Goal: Task Accomplishment & Management: Manage account settings

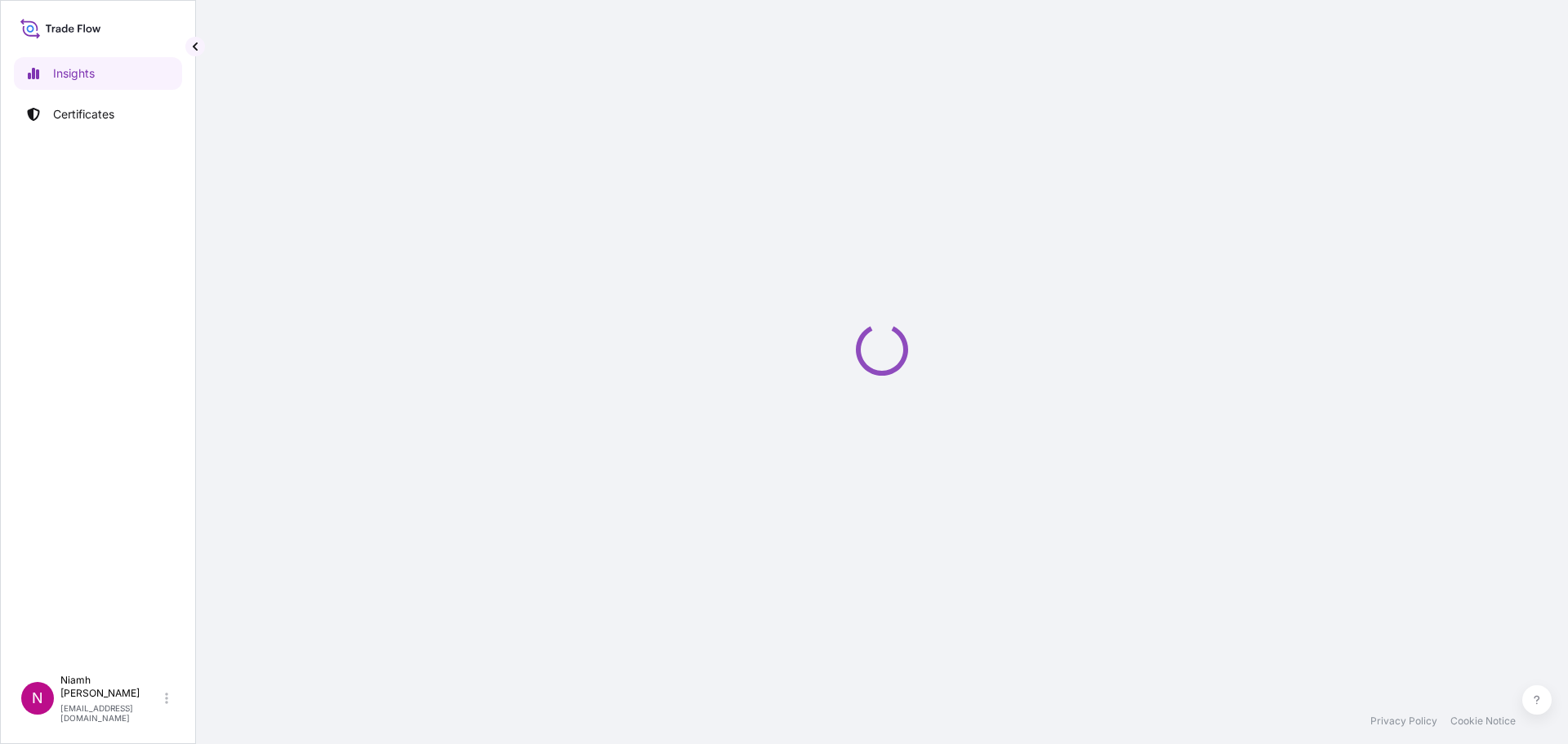
select select "2025"
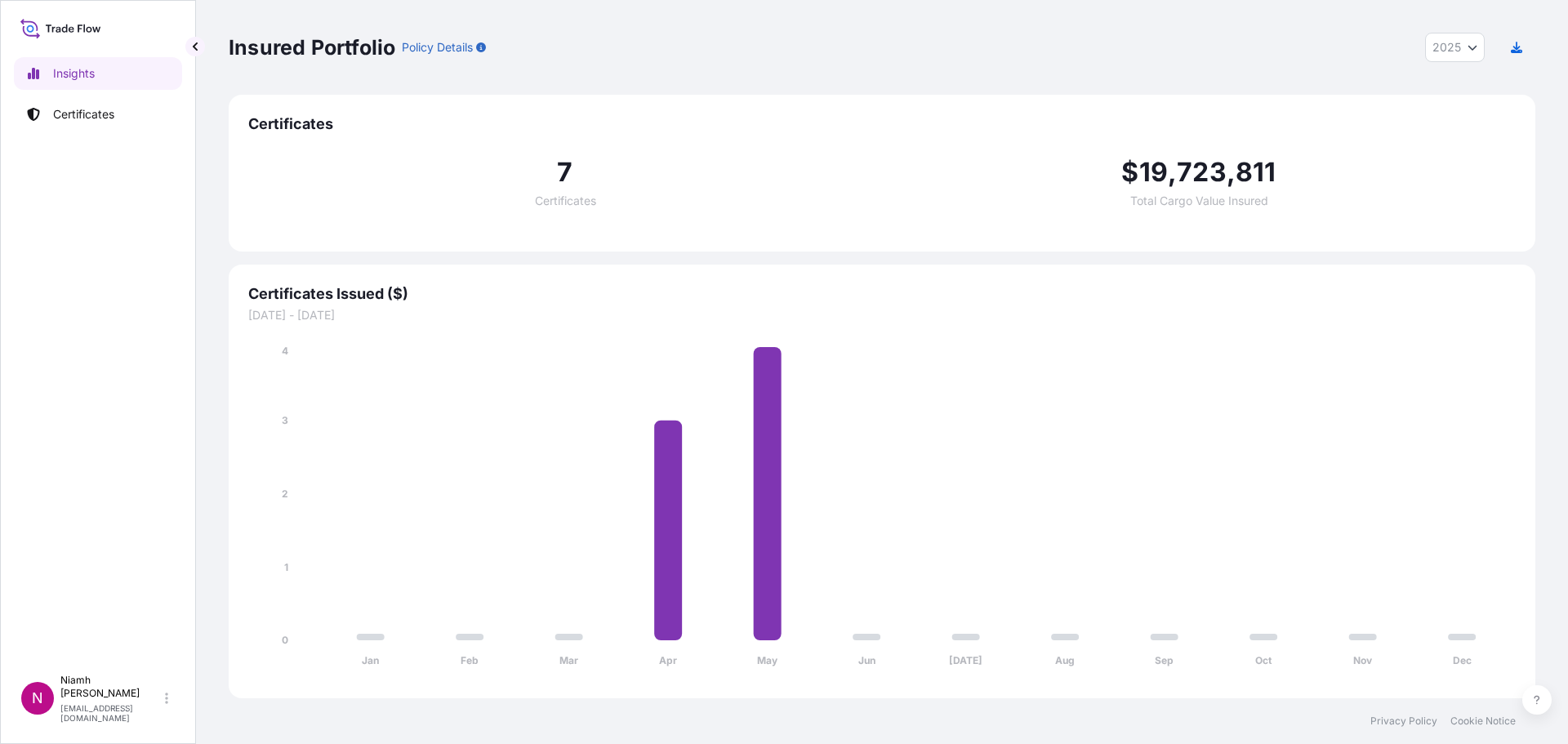
click at [560, 180] on span "7" at bounding box center [565, 172] width 16 height 26
click at [103, 109] on p "Certificates" at bounding box center [83, 114] width 62 height 16
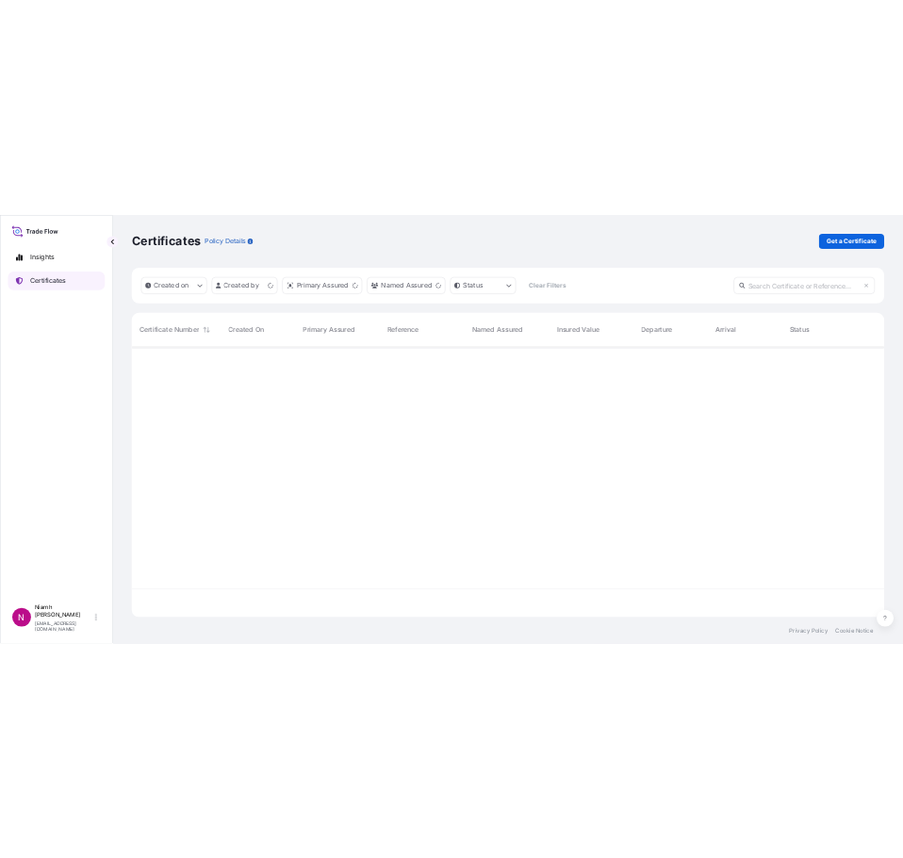
scroll to position [538, 1494]
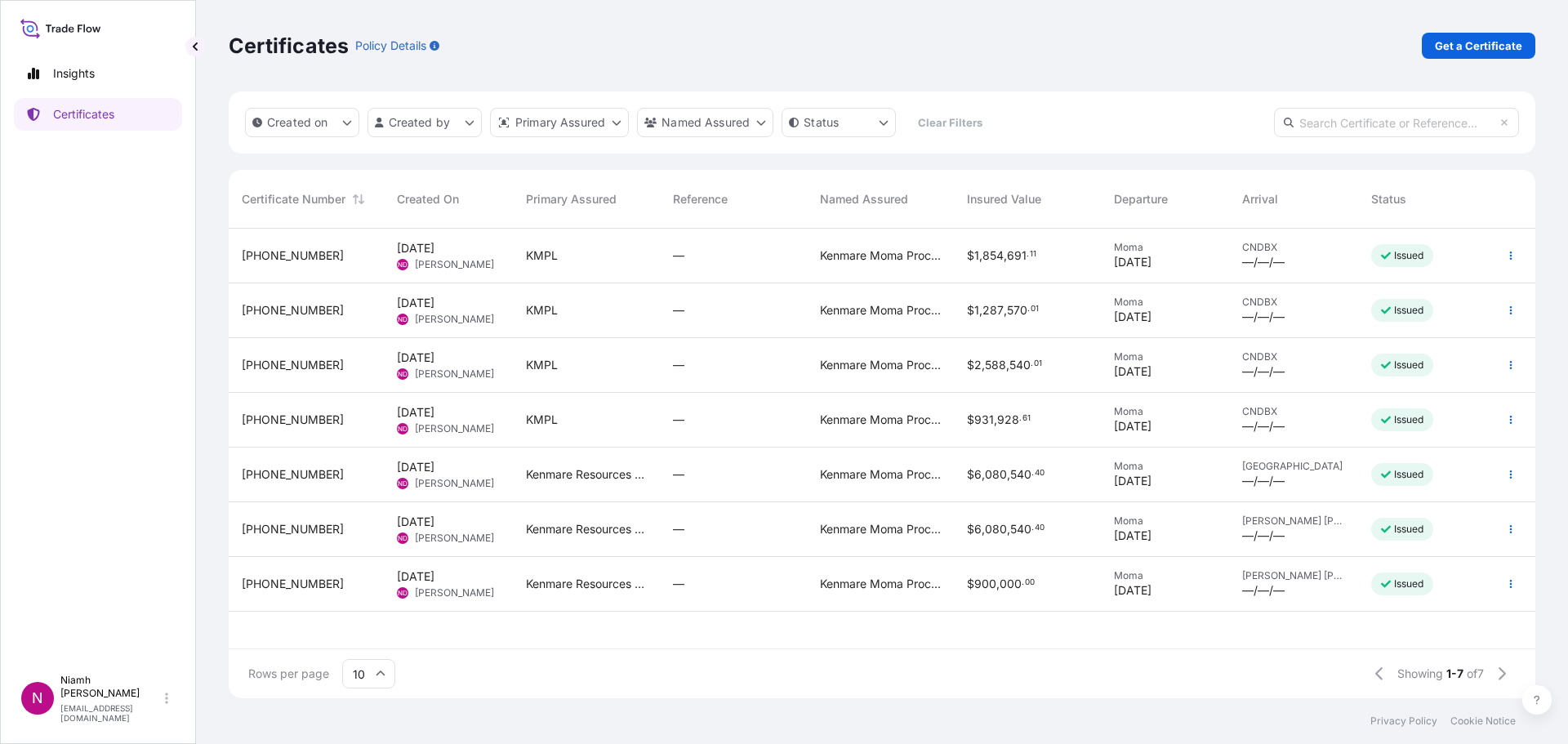
click at [445, 479] on span "[PERSON_NAME]" at bounding box center [454, 482] width 79 height 13
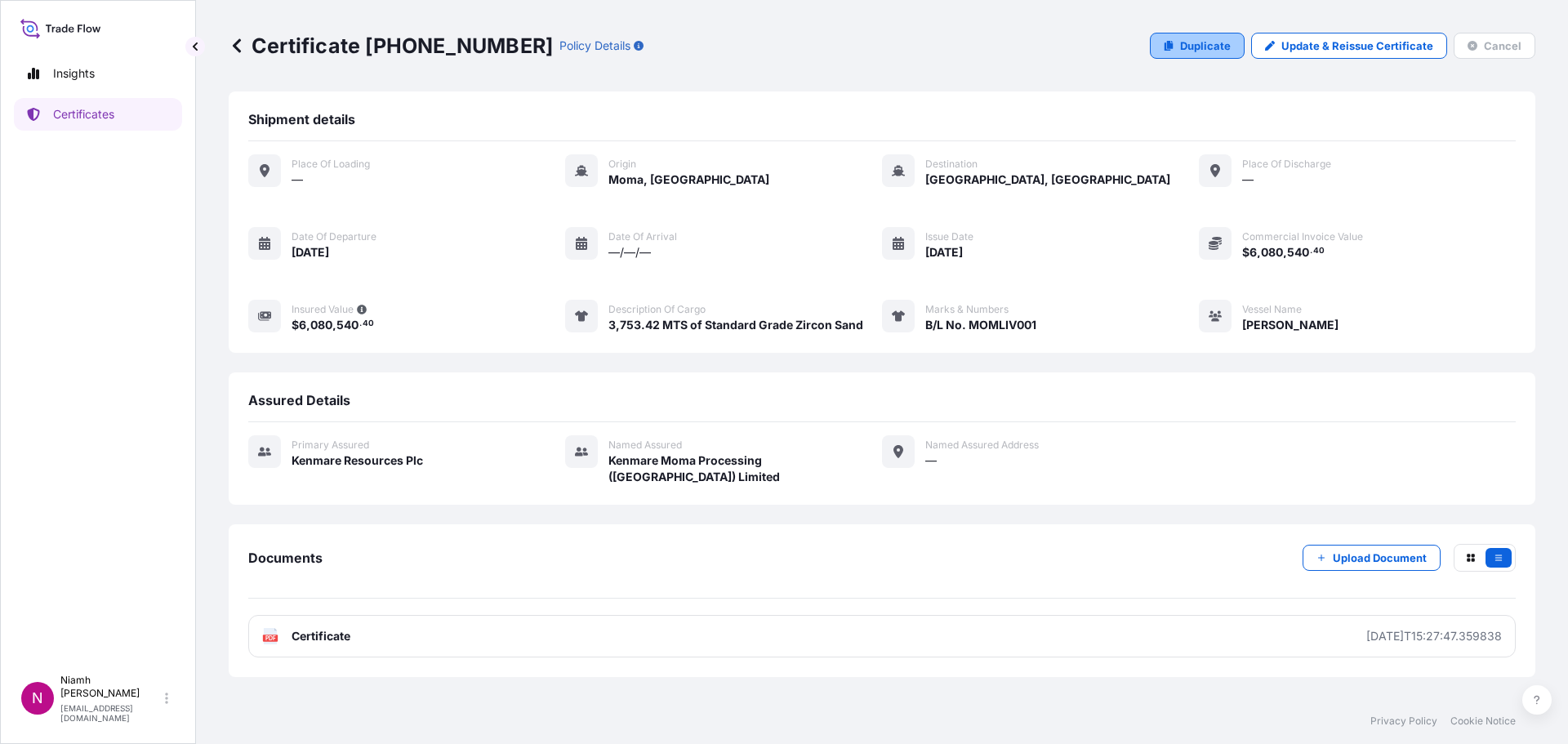
click at [1221, 49] on p "Duplicate" at bounding box center [1205, 45] width 50 height 16
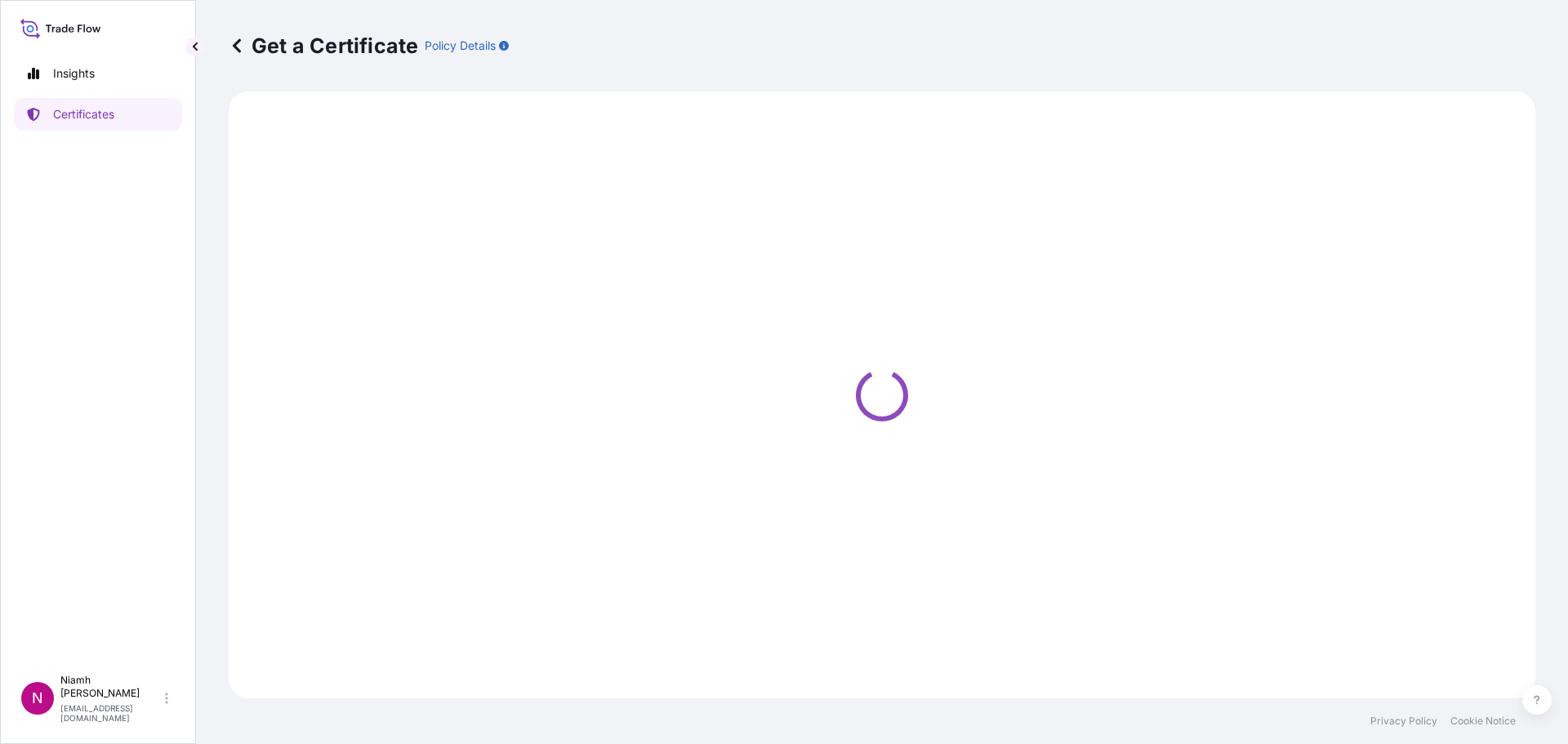
select select "Sea"
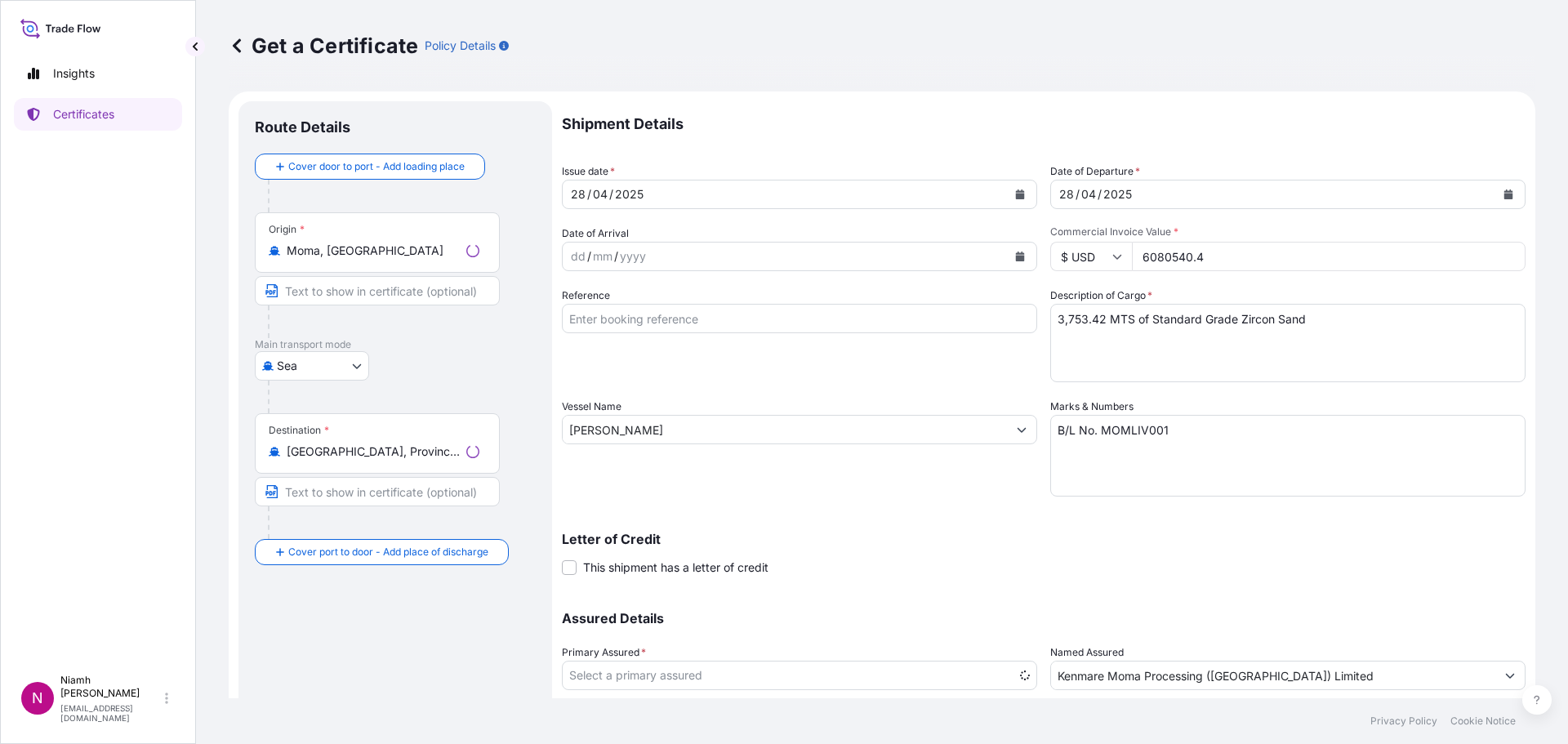
select select "31516"
click at [1015, 191] on icon "Calendar" at bounding box center [1020, 194] width 10 height 10
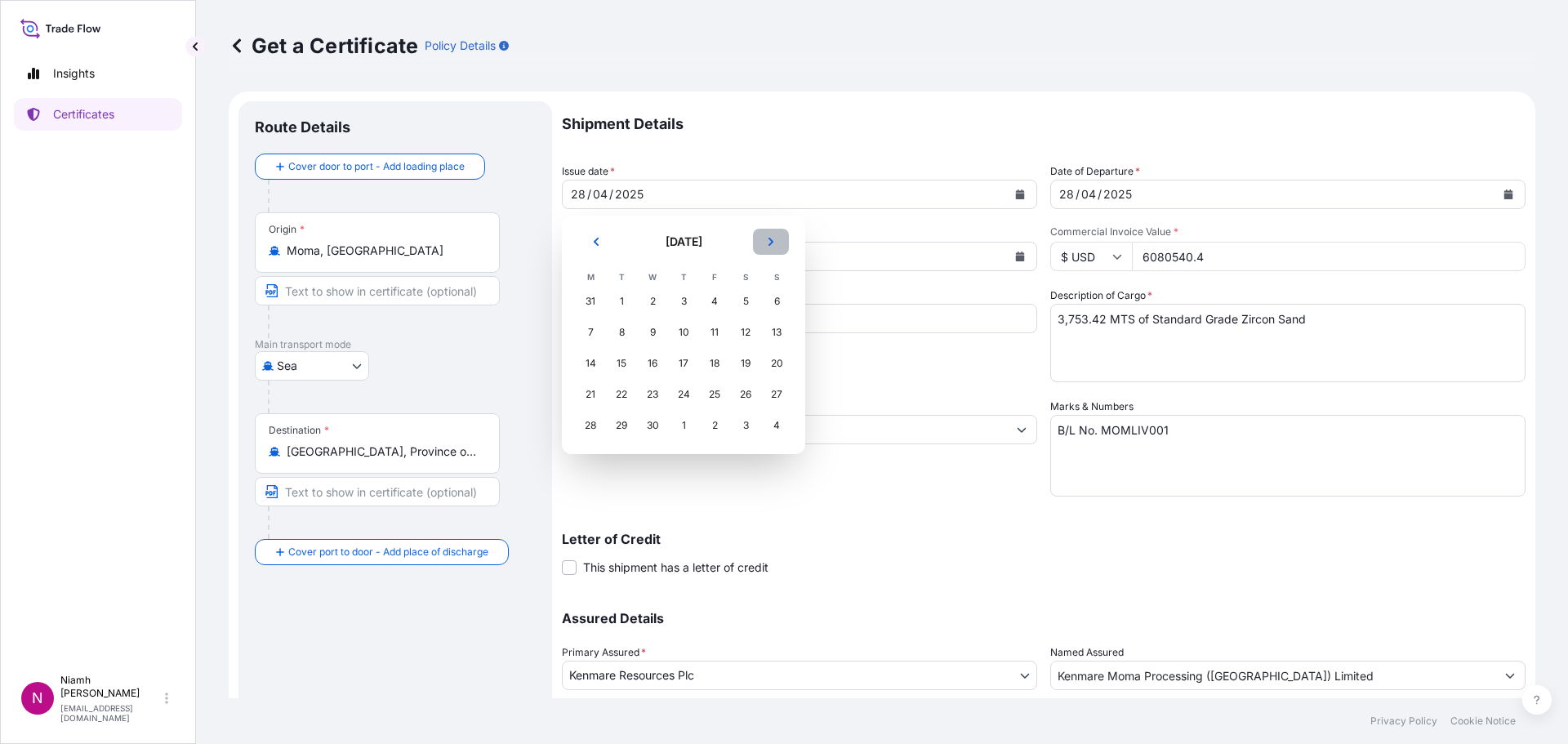
click at [770, 238] on icon "Next" at bounding box center [771, 241] width 5 height 8
click at [690, 366] on div "14" at bounding box center [684, 363] width 29 height 29
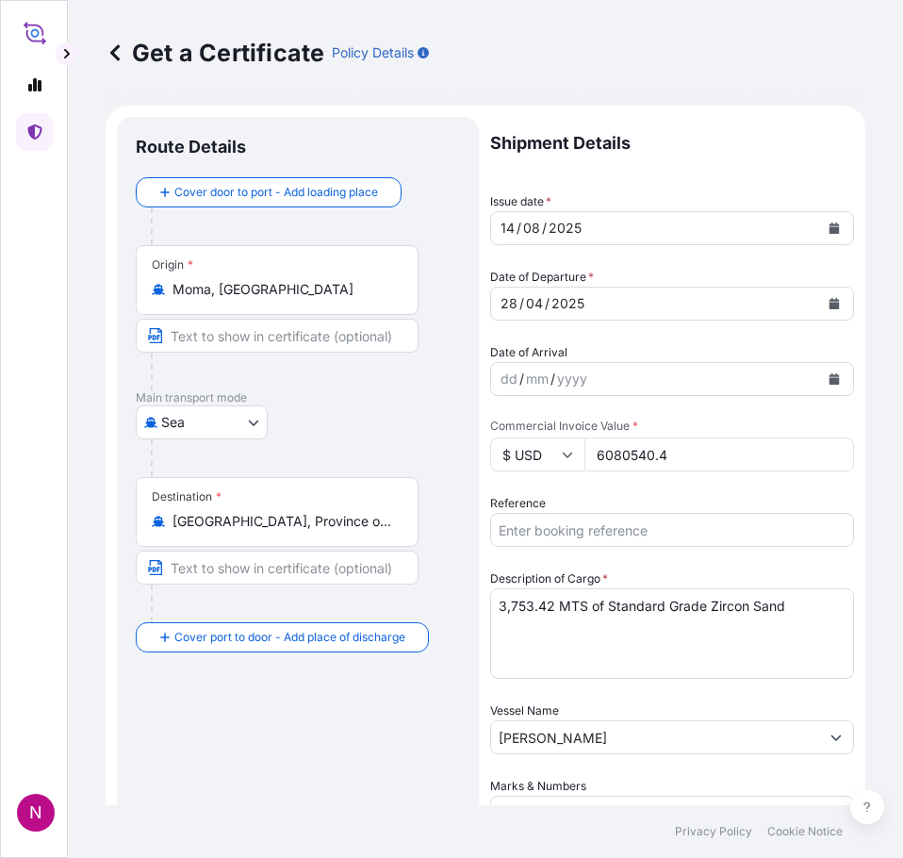
click at [829, 229] on icon "Calendar" at bounding box center [834, 227] width 10 height 11
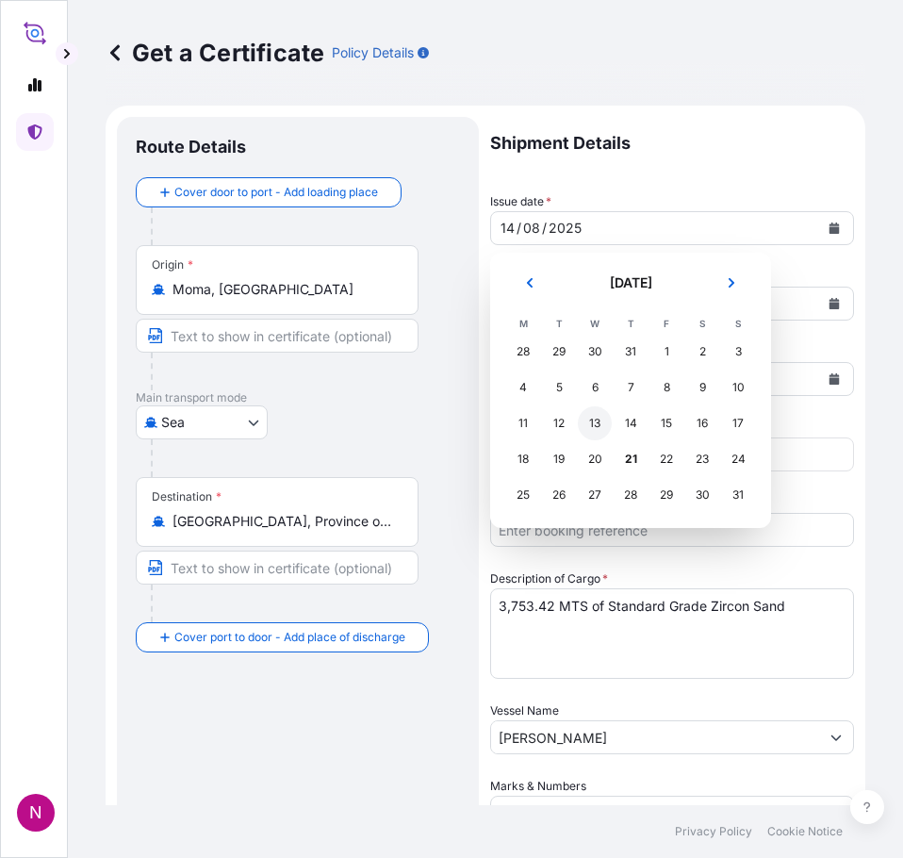
click at [594, 424] on div "13" at bounding box center [595, 423] width 34 height 34
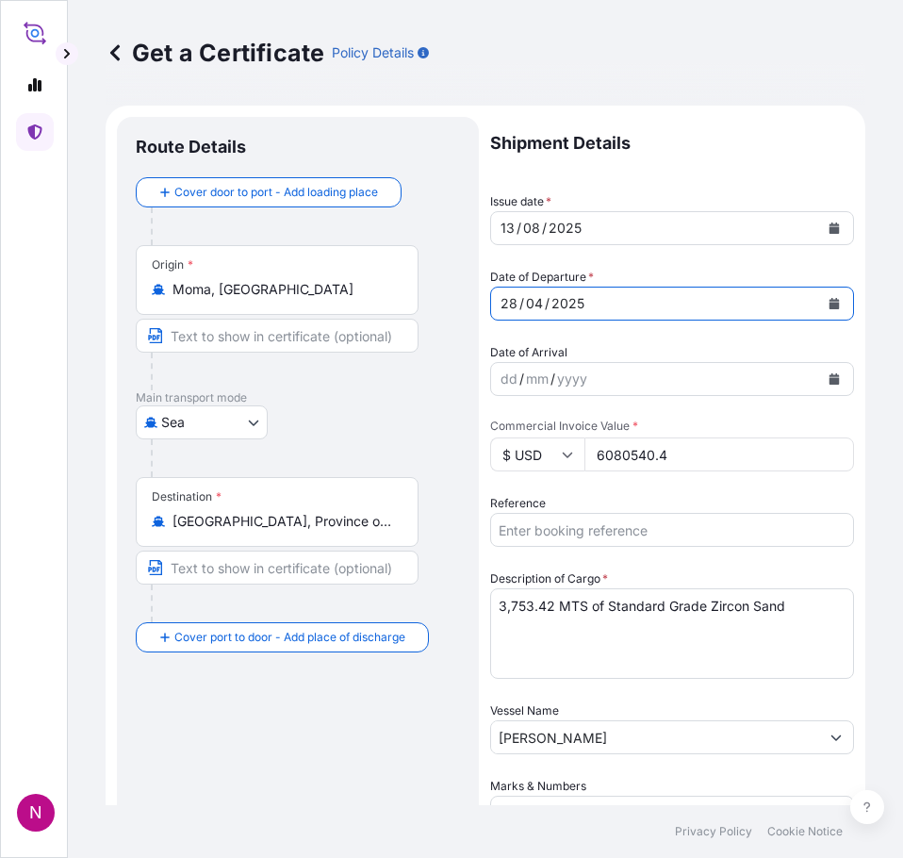
click at [828, 299] on icon "Calendar" at bounding box center [833, 303] width 11 height 11
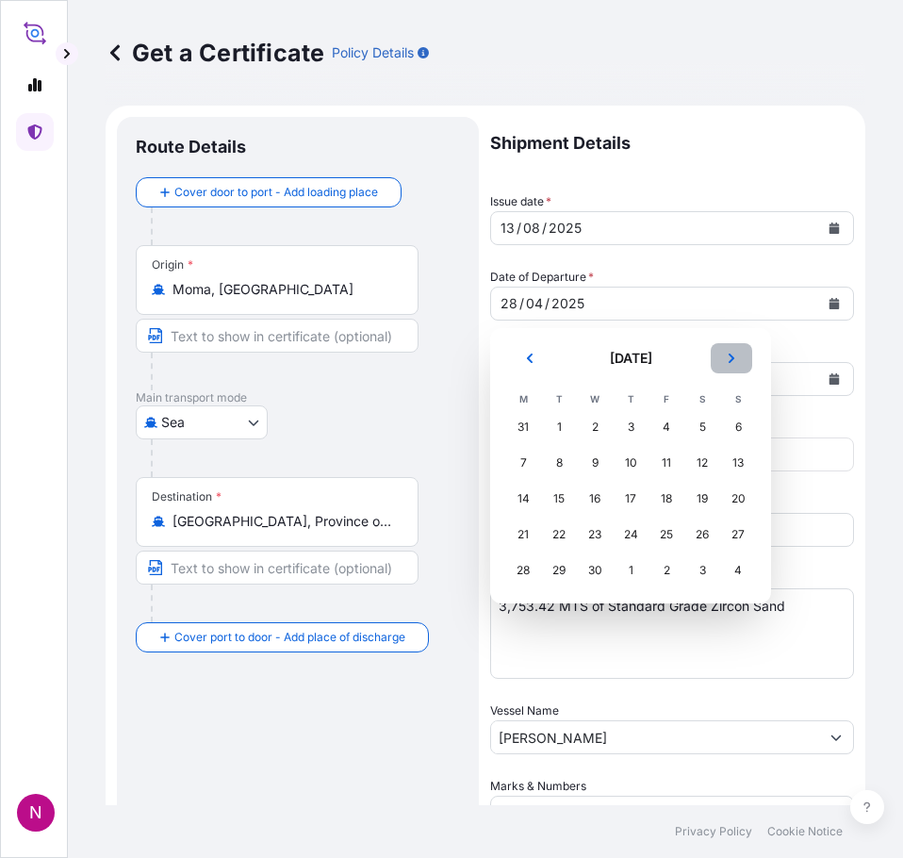
click at [732, 355] on icon "Next" at bounding box center [731, 357] width 11 height 11
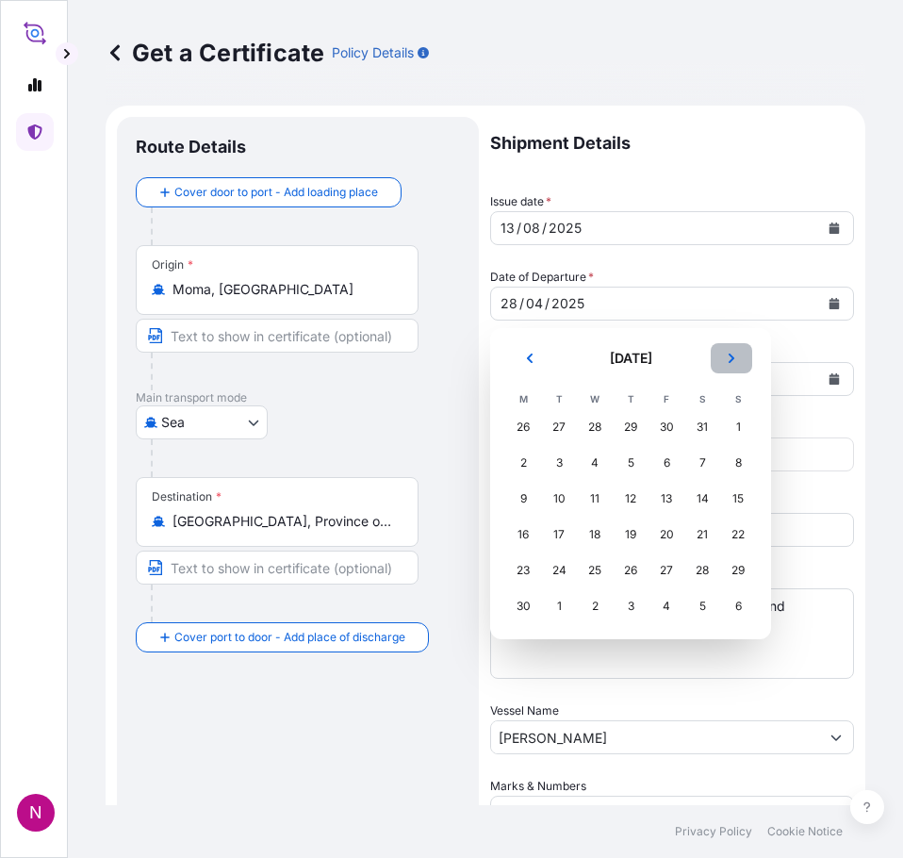
click at [732, 355] on icon "Next" at bounding box center [731, 357] width 11 height 11
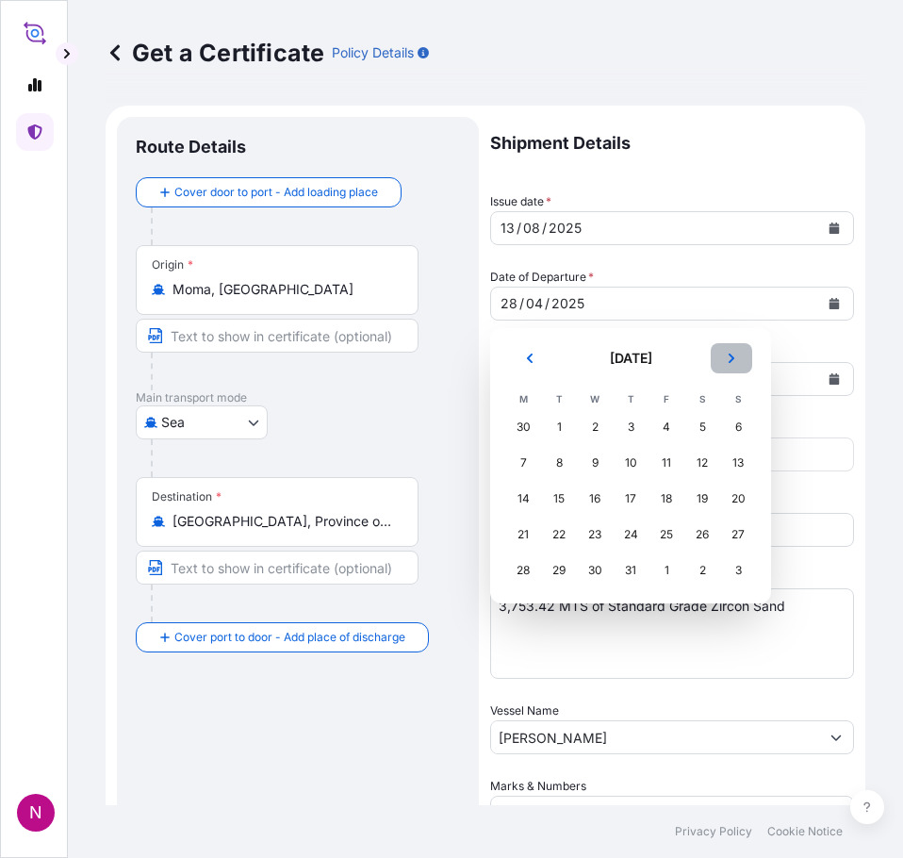
click at [732, 355] on icon "Next" at bounding box center [731, 357] width 11 height 11
click at [586, 497] on div "13" at bounding box center [595, 499] width 34 height 34
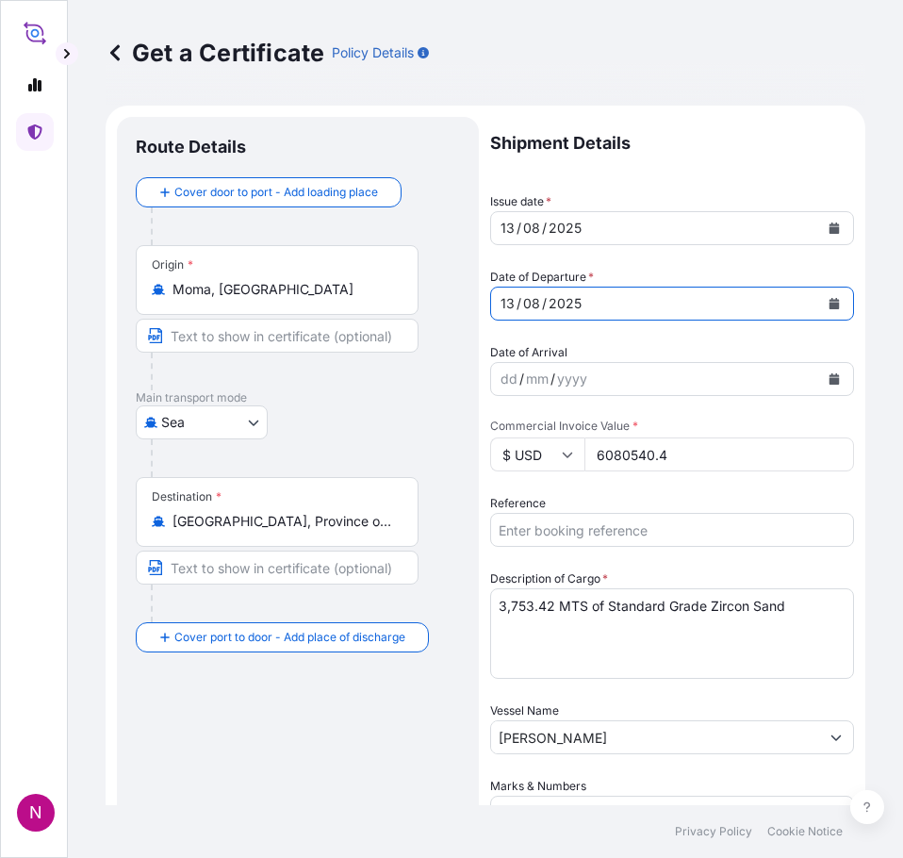
scroll to position [94, 0]
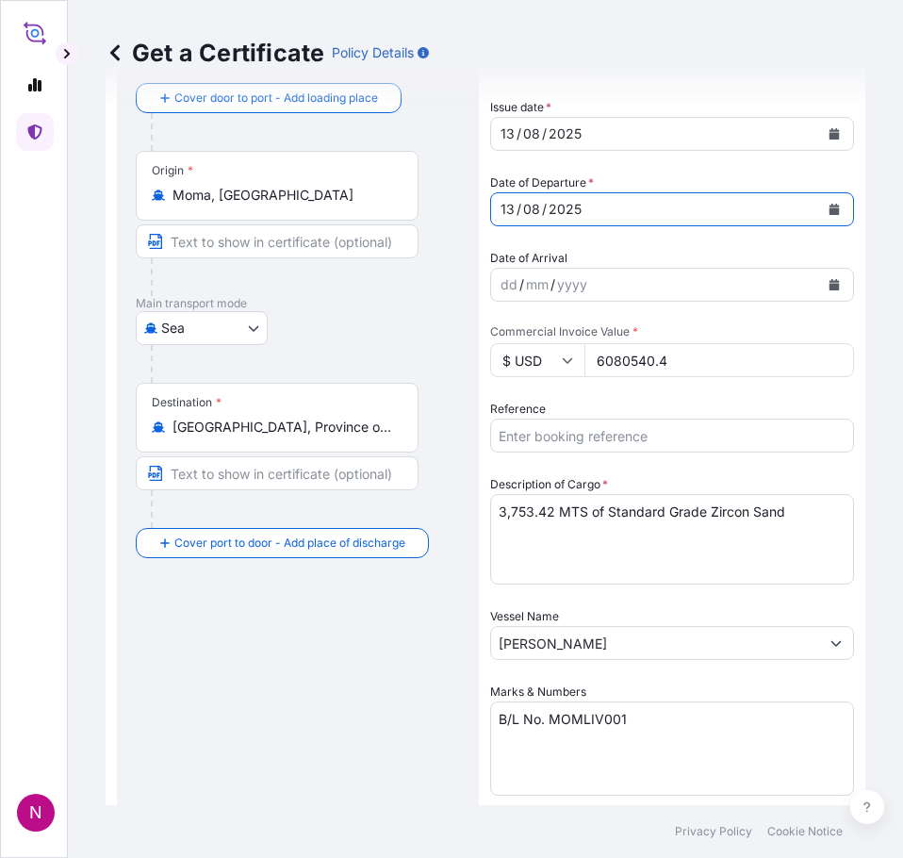
click at [629, 356] on input "6080540.4" at bounding box center [719, 360] width 270 height 34
drag, startPoint x: 676, startPoint y: 362, endPoint x: 535, endPoint y: 376, distance: 141.1
click at [535, 376] on div "$ USD 6080540.4" at bounding box center [672, 360] width 364 height 34
type input "7132500"
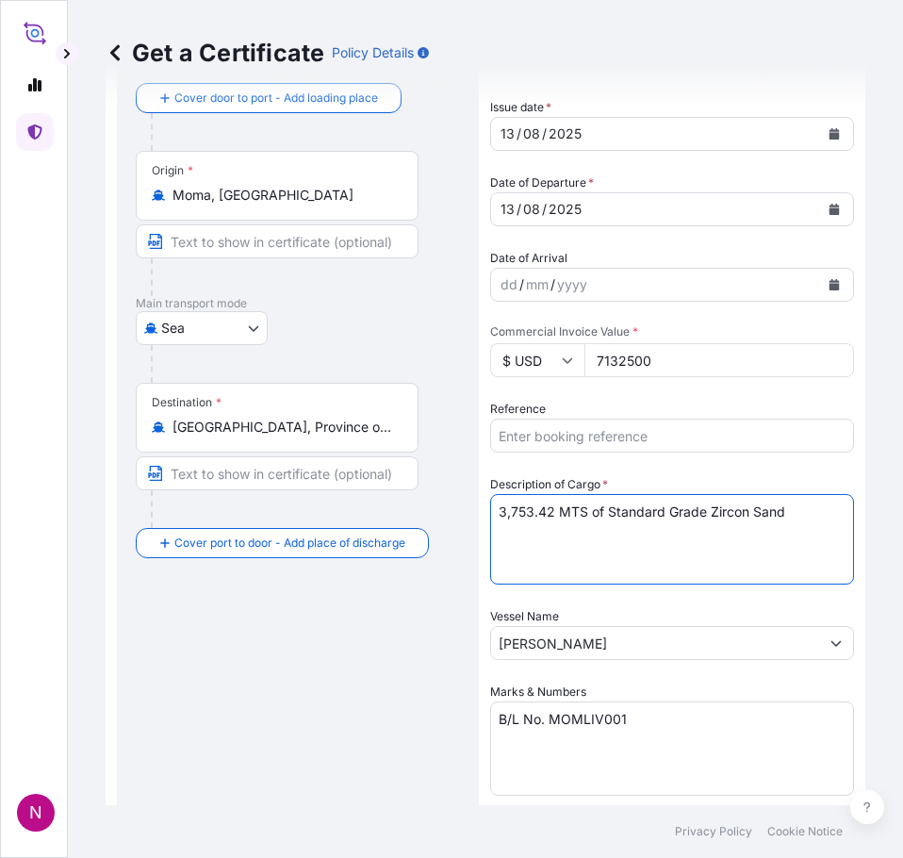
drag, startPoint x: 548, startPoint y: 510, endPoint x: 378, endPoint y: 522, distance: 170.1
click at [379, 522] on form "Route Details Cover door to port - Add loading place Place of loading Road / In…" at bounding box center [486, 614] width 760 height 1207
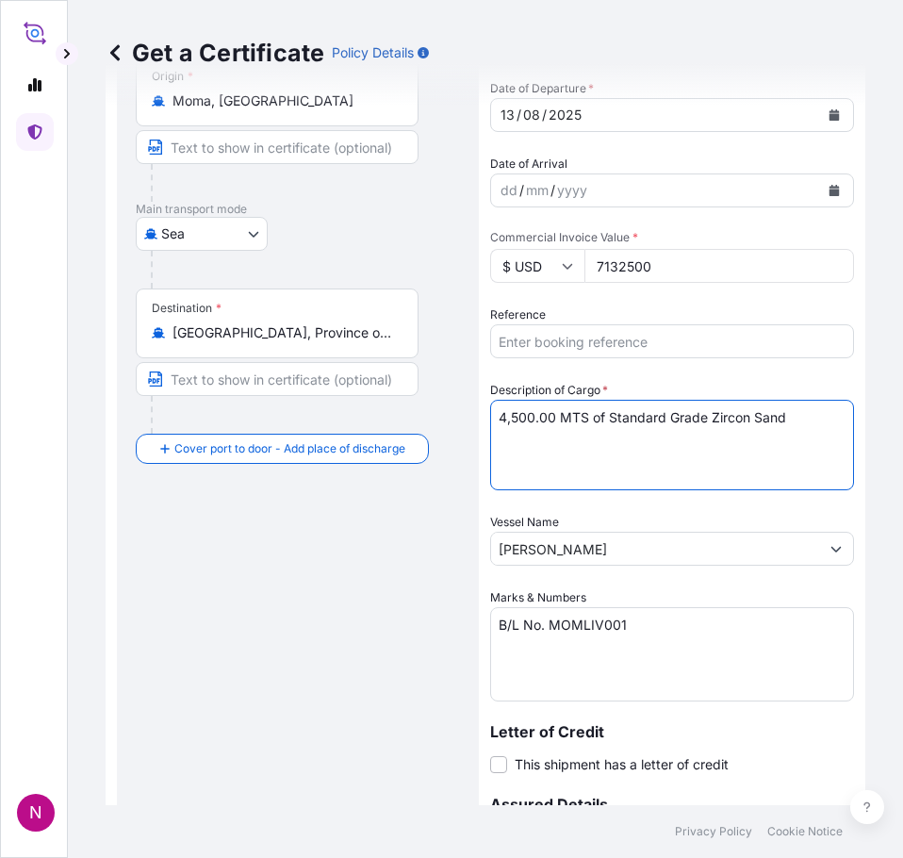
type textarea "4,500.00 MTS of Standard Grade Zircon Sand"
click at [618, 547] on input "[PERSON_NAME]" at bounding box center [655, 549] width 328 height 34
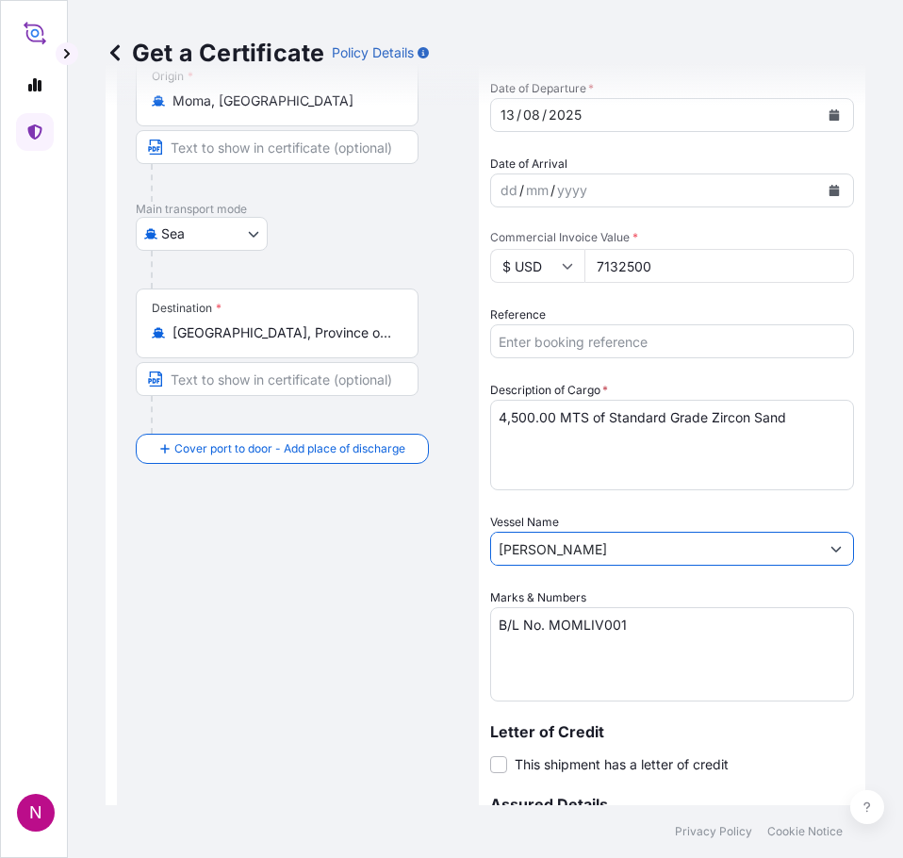
click at [522, 560] on input "[PERSON_NAME]" at bounding box center [655, 549] width 328 height 34
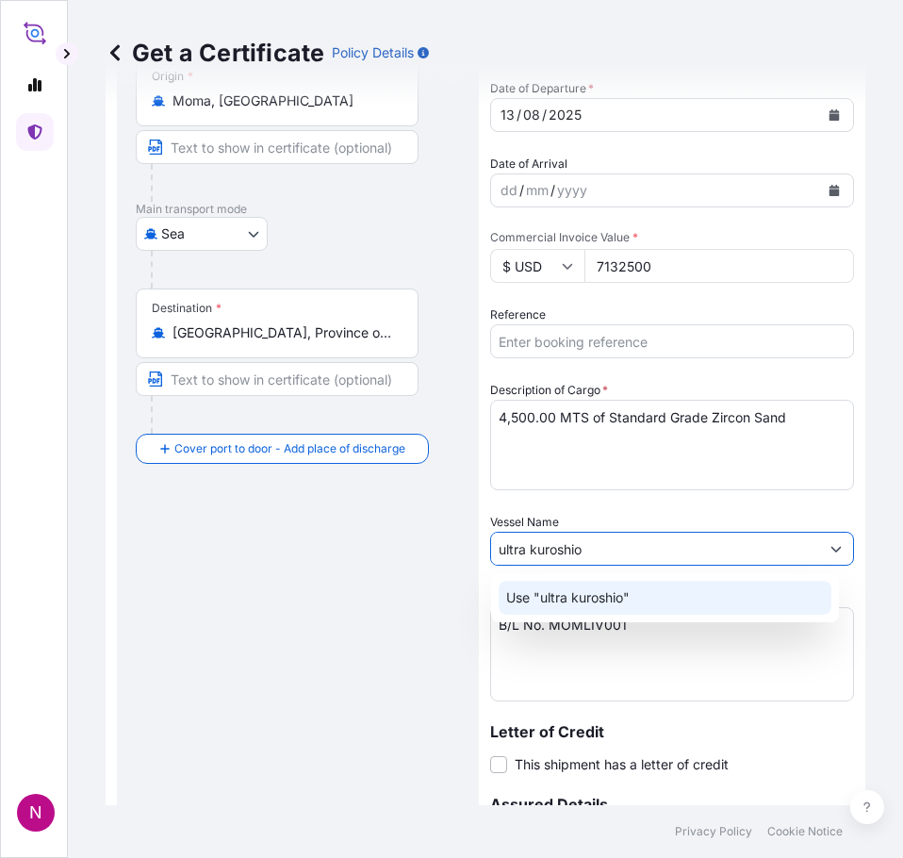
click at [614, 595] on p "Use "ultra kuroshio"" at bounding box center [567, 597] width 123 height 19
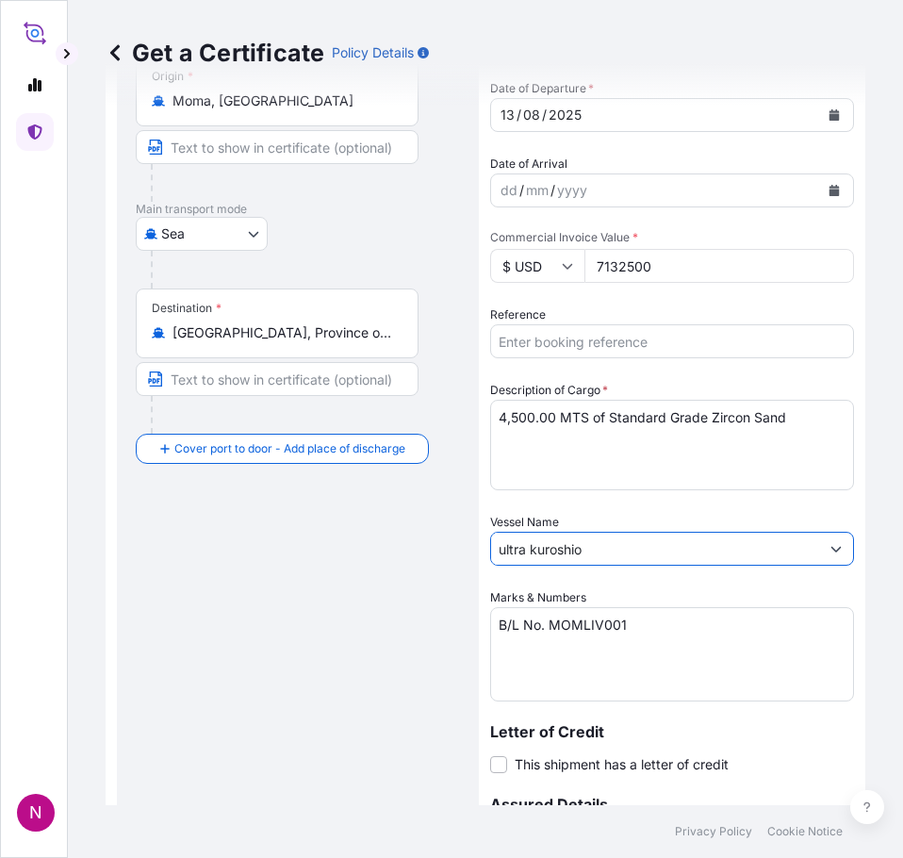
drag, startPoint x: 564, startPoint y: 547, endPoint x: 331, endPoint y: 544, distance: 232.8
click at [332, 545] on form "Route Details Cover door to port - Add loading place Place of loading Road / In…" at bounding box center [486, 520] width 760 height 1207
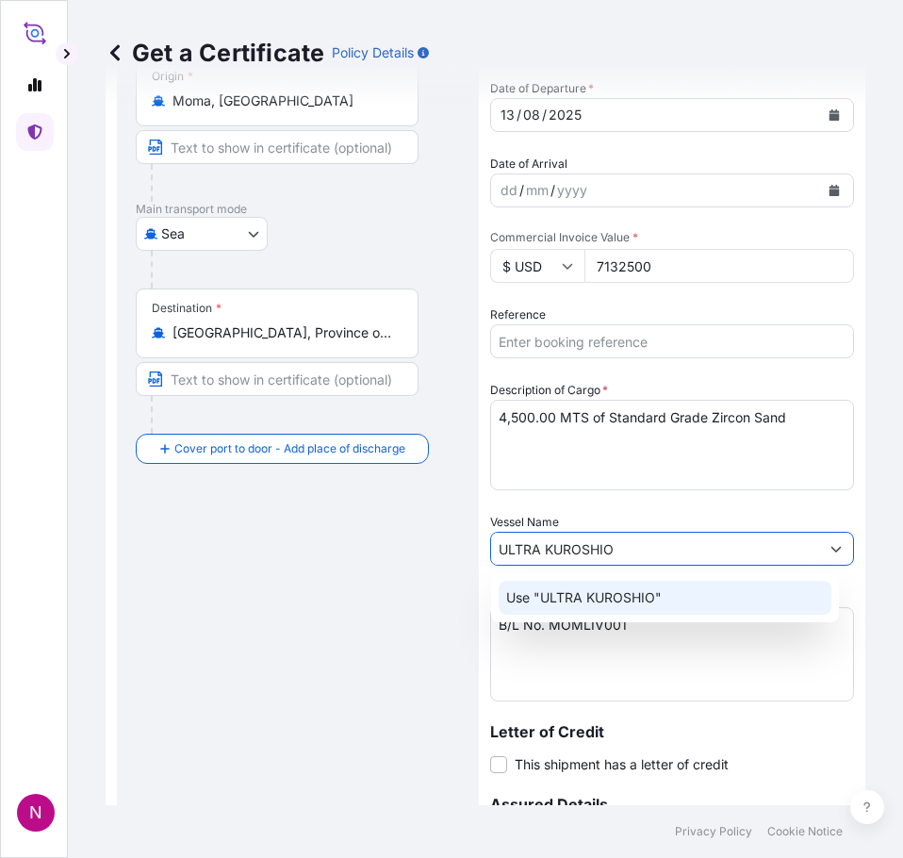
click at [592, 594] on p "Use "ULTRA KUROSHIO"" at bounding box center [584, 597] width 156 height 19
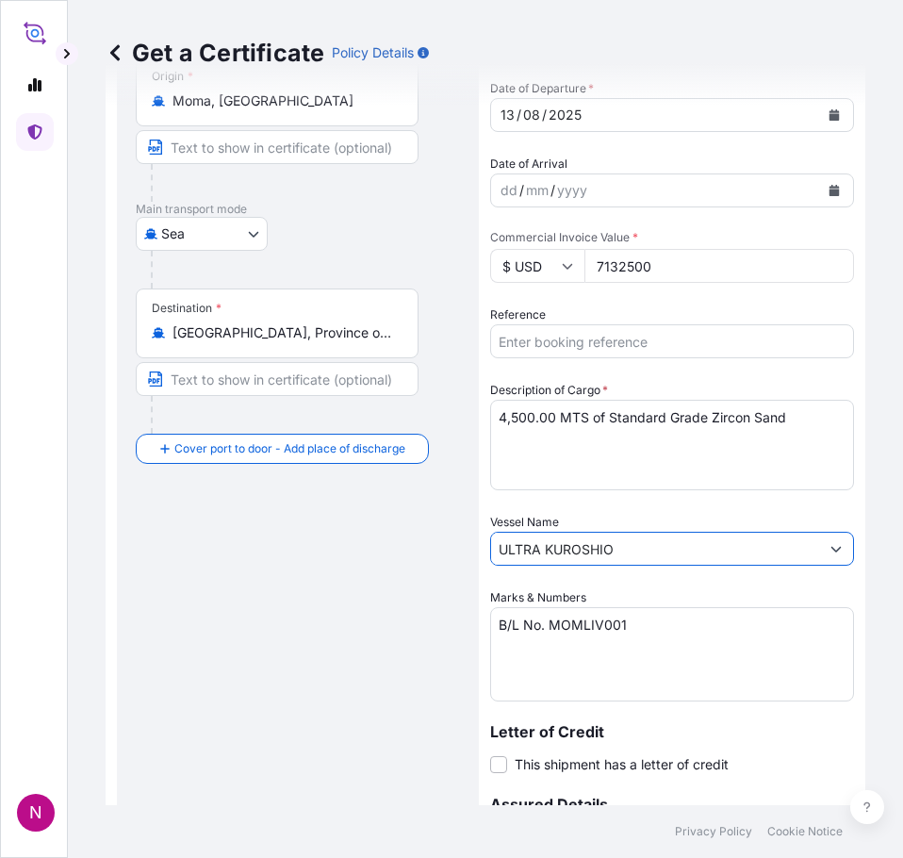
type input "ULTRA KUROSHIO"
drag, startPoint x: 554, startPoint y: 622, endPoint x: 602, endPoint y: 614, distance: 48.8
click at [554, 622] on textarea "B/L No. MOMLIV001" at bounding box center [672, 654] width 364 height 94
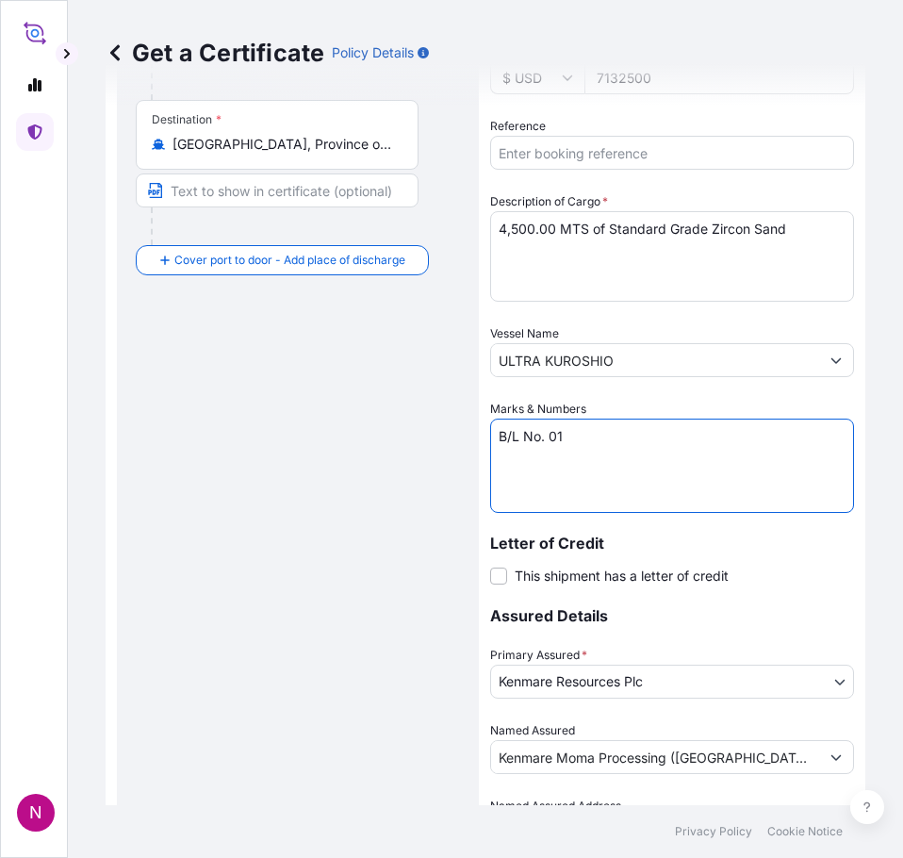
scroll to position [471, 0]
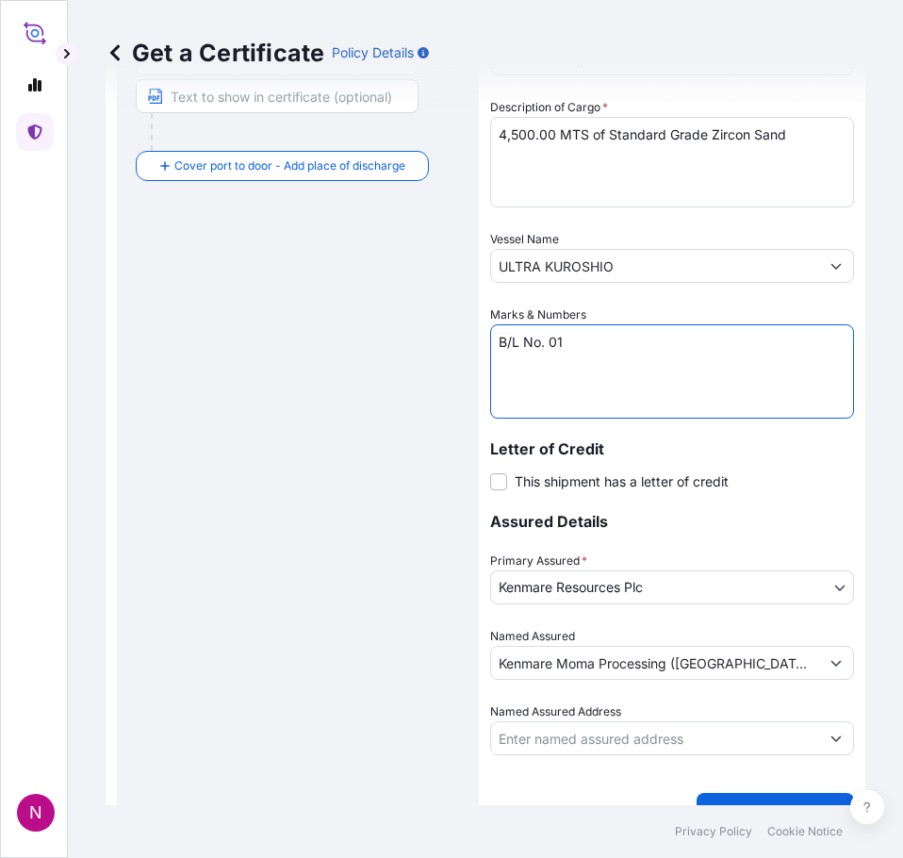
type textarea "B/L No. 01"
click at [647, 593] on body "N Get a Certificate Policy Details Route Details Cover door to port - Add loadi…" at bounding box center [451, 429] width 903 height 858
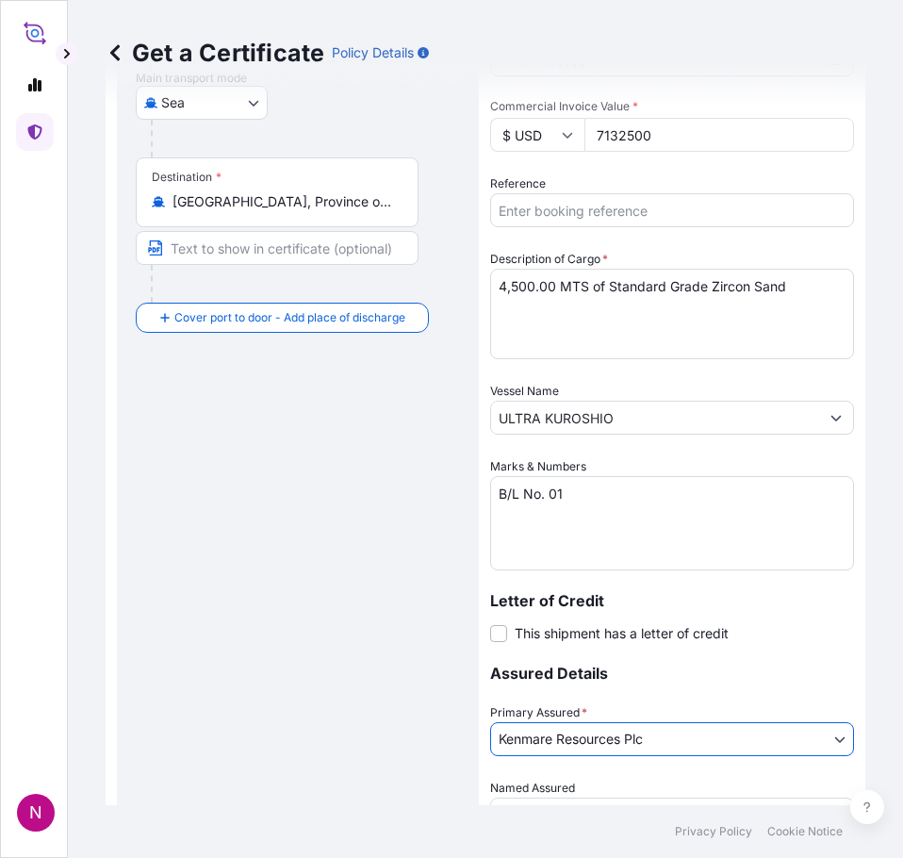
scroll to position [37, 0]
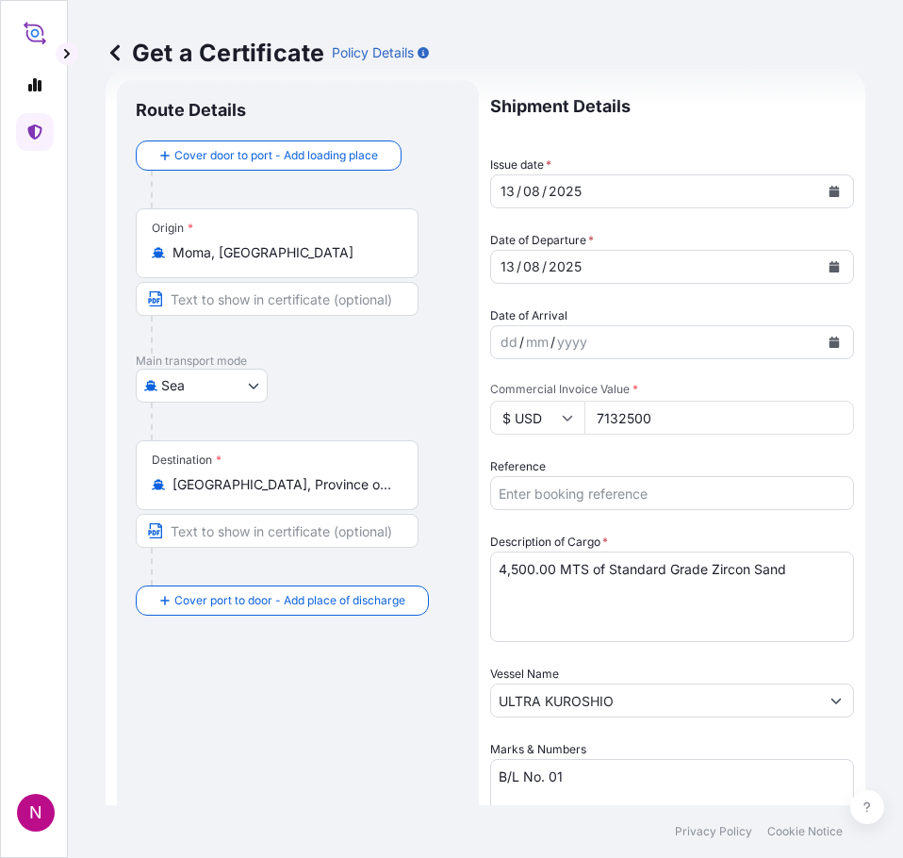
click at [251, 536] on input "Text to appear on certificate" at bounding box center [277, 531] width 283 height 34
type input "l"
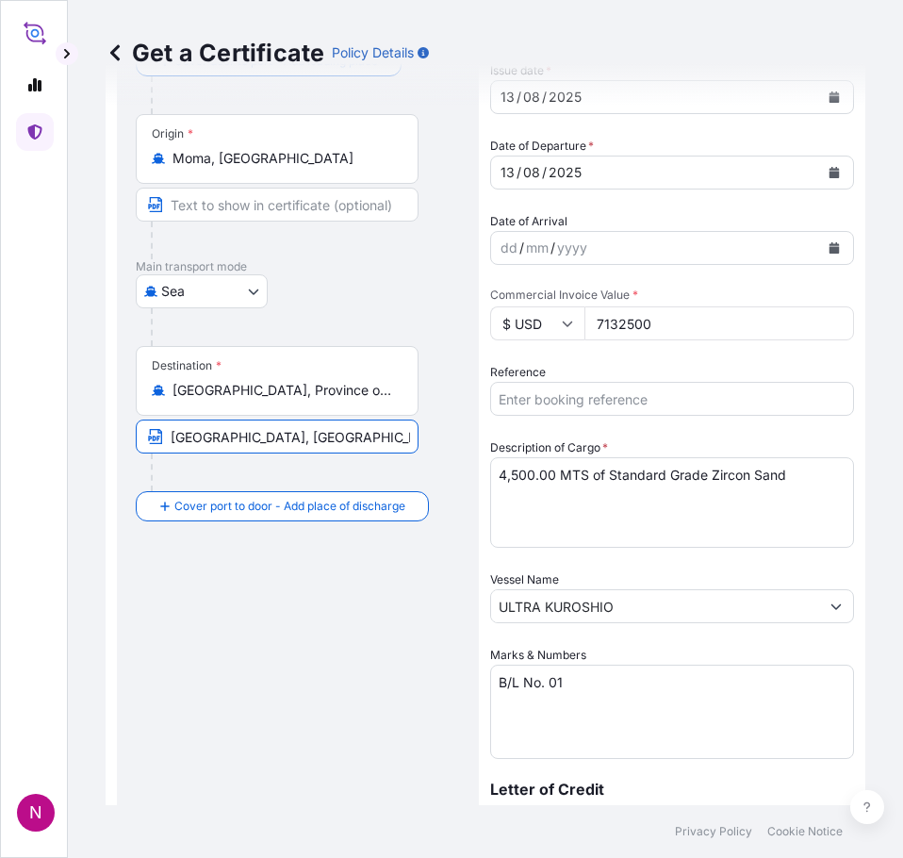
scroll to position [320, 0]
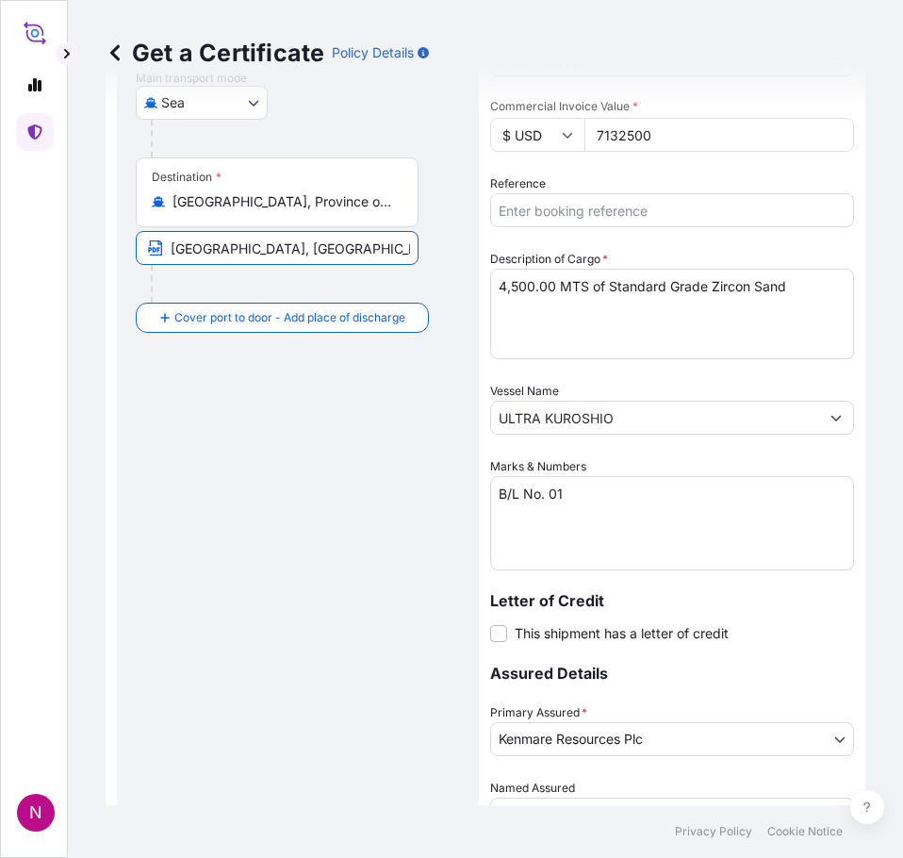
type input "[GEOGRAPHIC_DATA], [GEOGRAPHIC_DATA]"
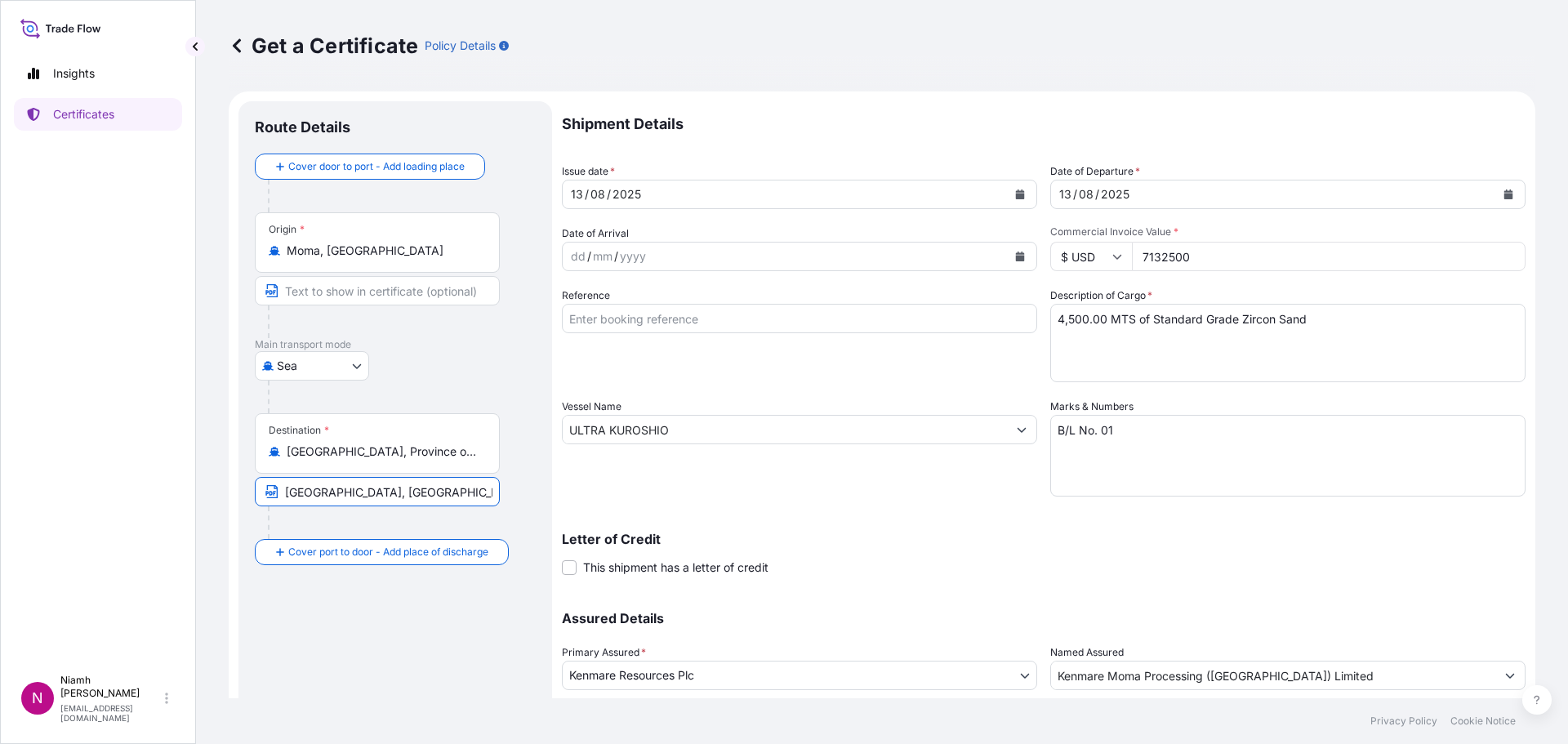
scroll to position [113, 0]
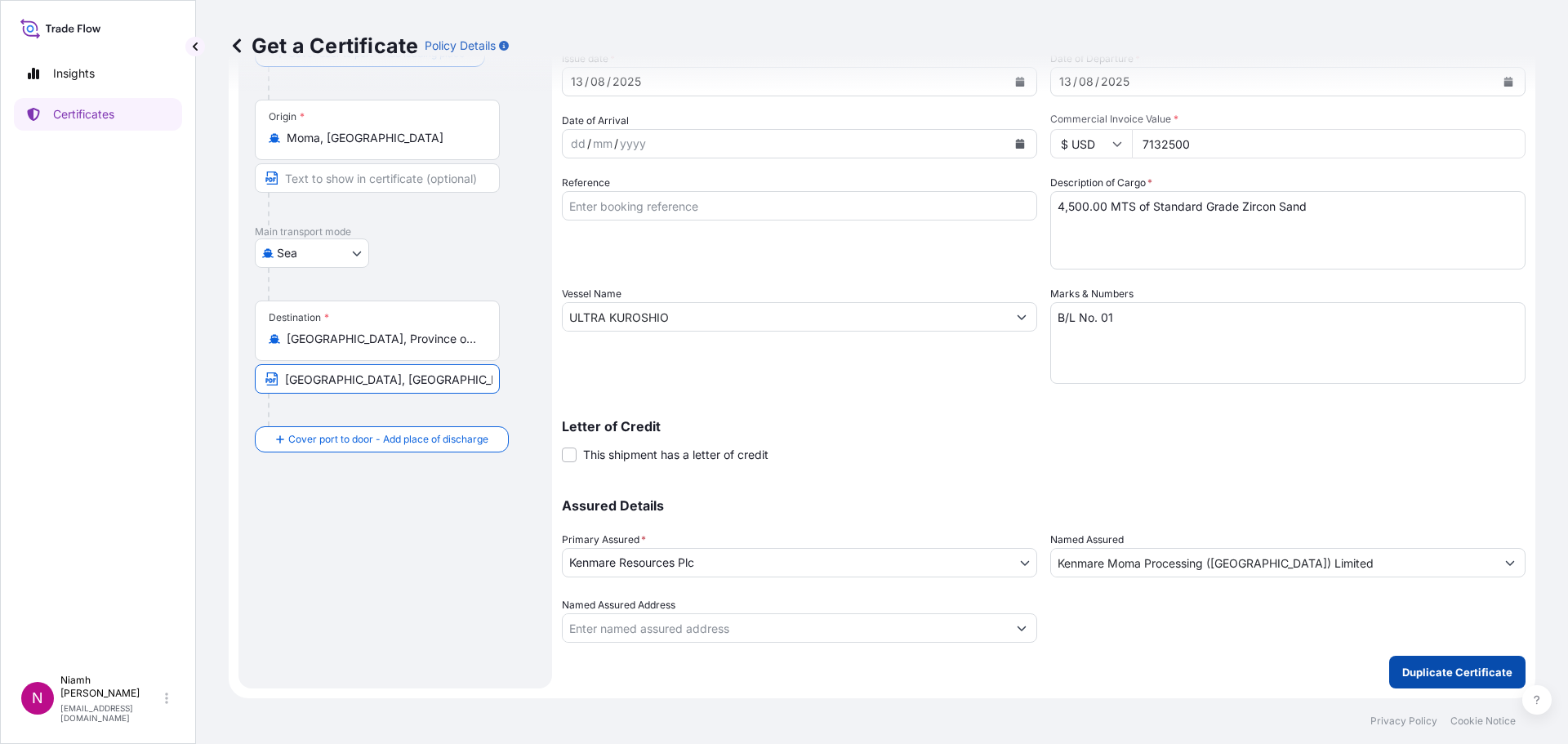
click at [1452, 681] on button "Duplicate Certificate" at bounding box center [1456, 672] width 136 height 33
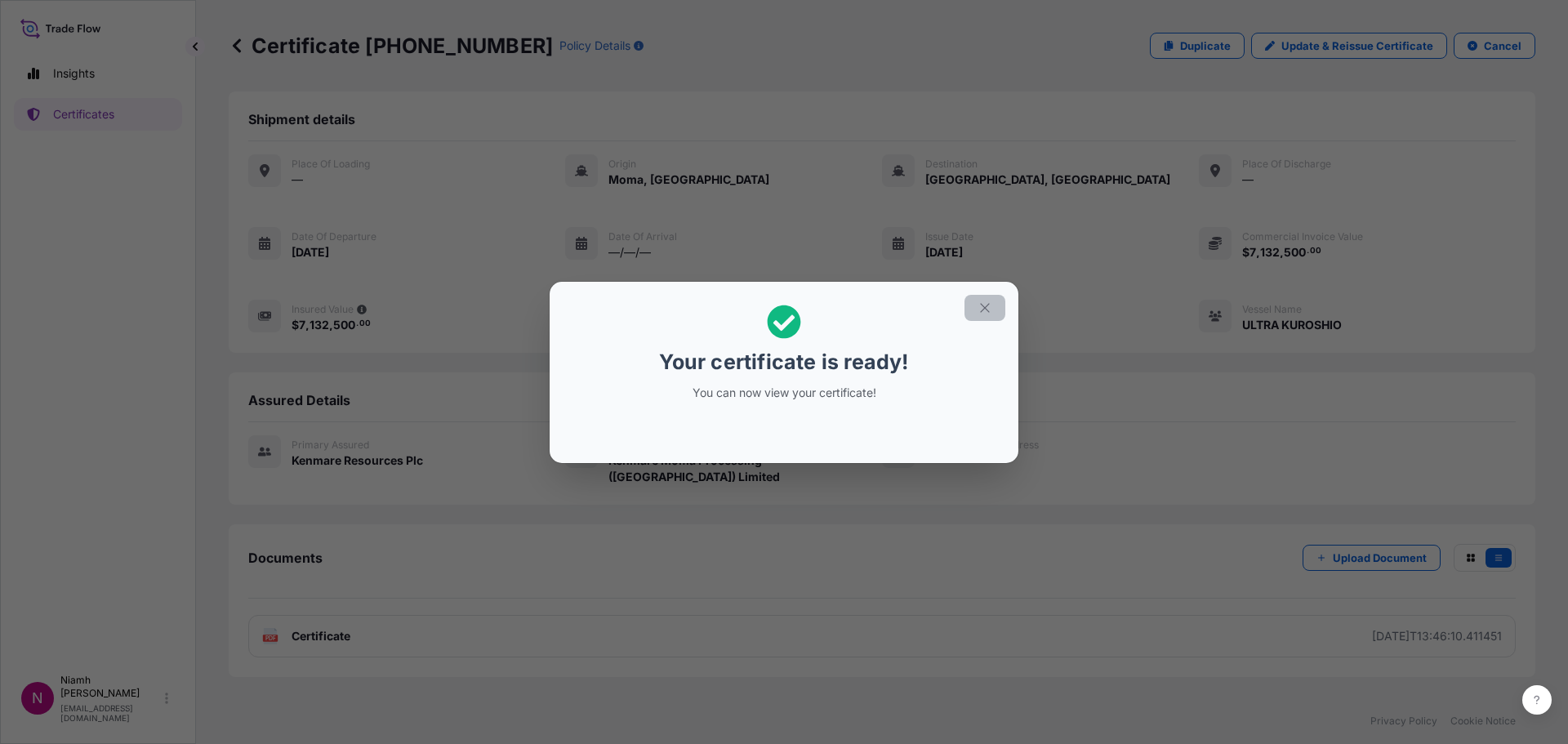
click at [981, 310] on icon "button" at bounding box center [984, 307] width 15 height 15
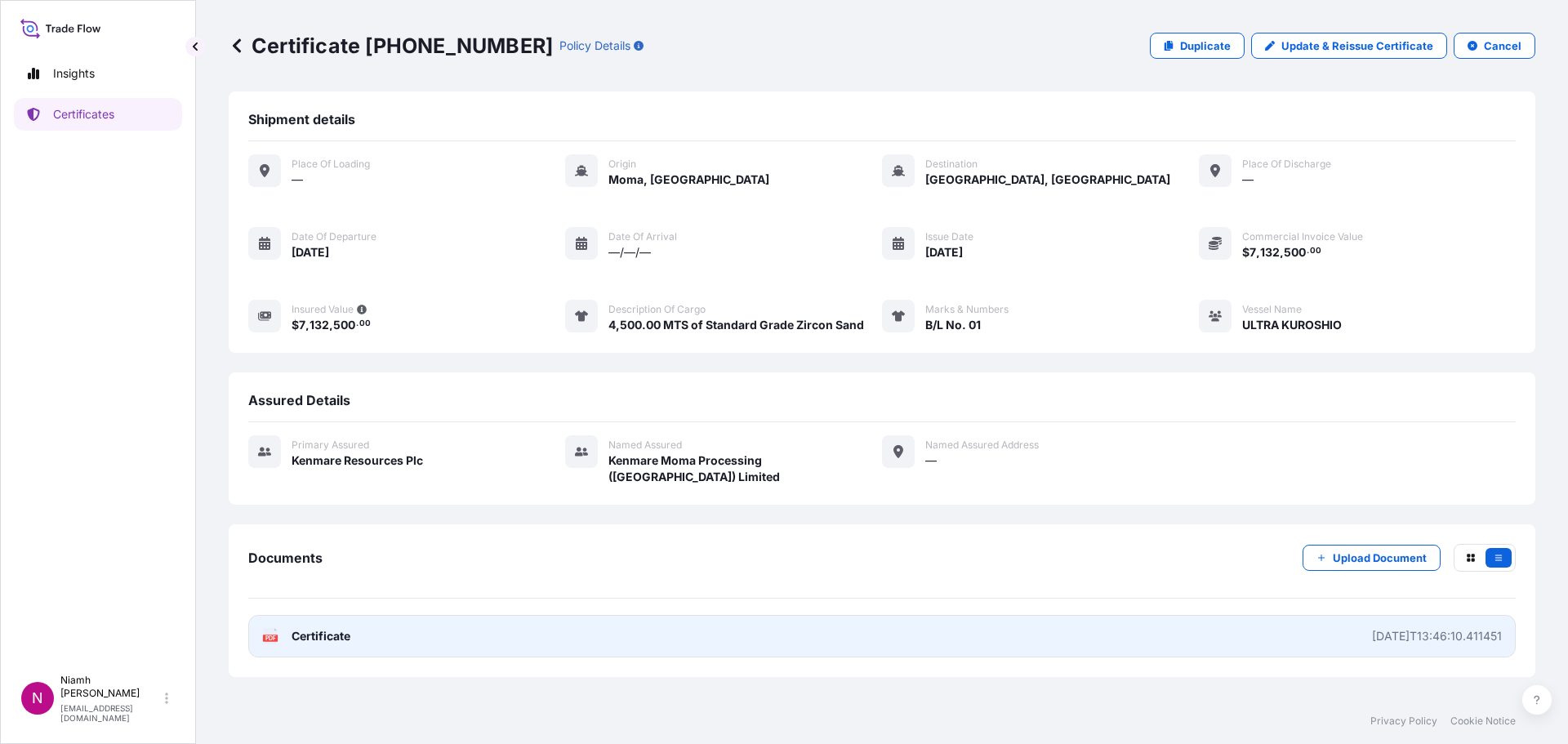
click at [334, 628] on span "Certificate" at bounding box center [321, 636] width 59 height 16
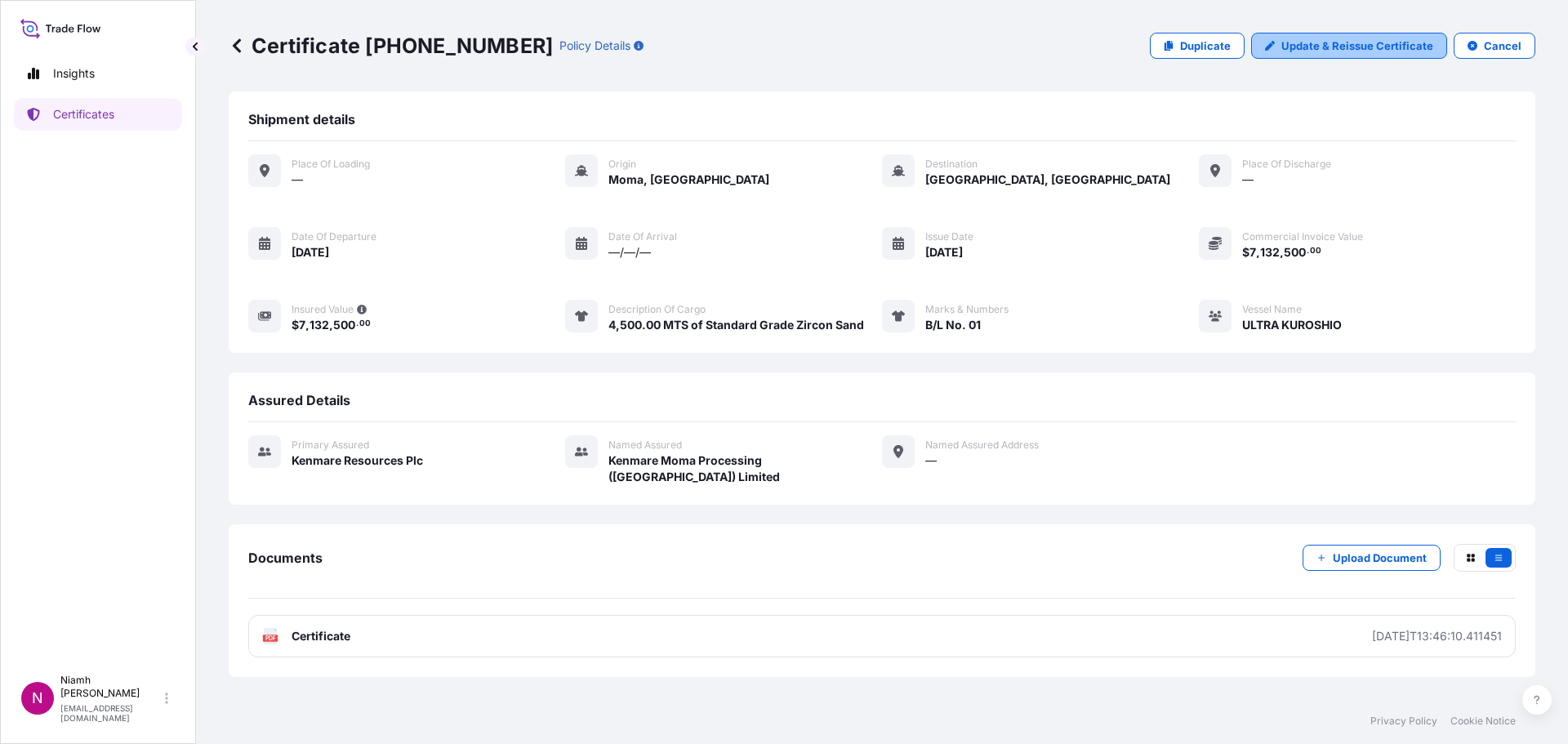
click at [1343, 49] on p "Update & Reissue Certificate" at bounding box center [1357, 45] width 152 height 16
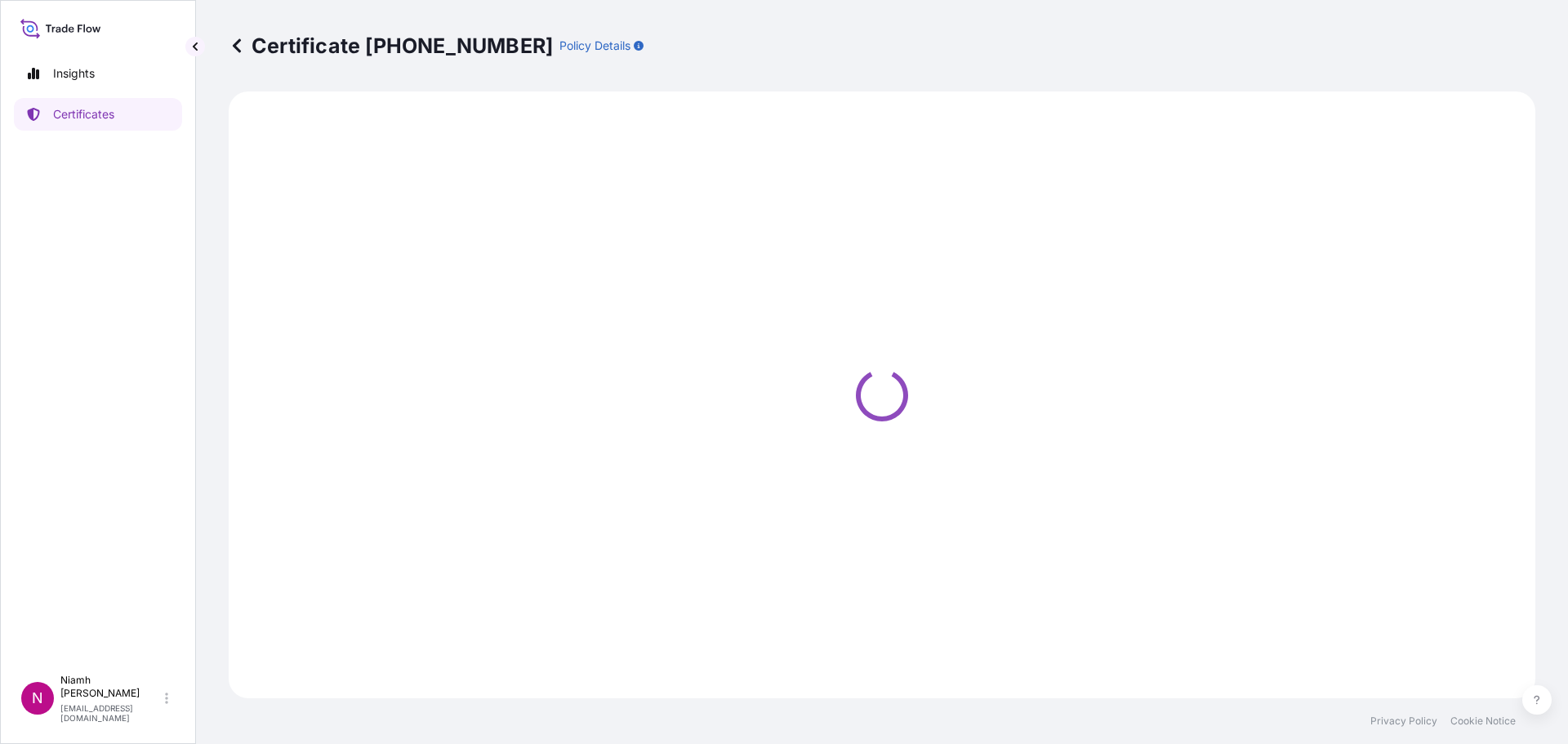
select select "Sea"
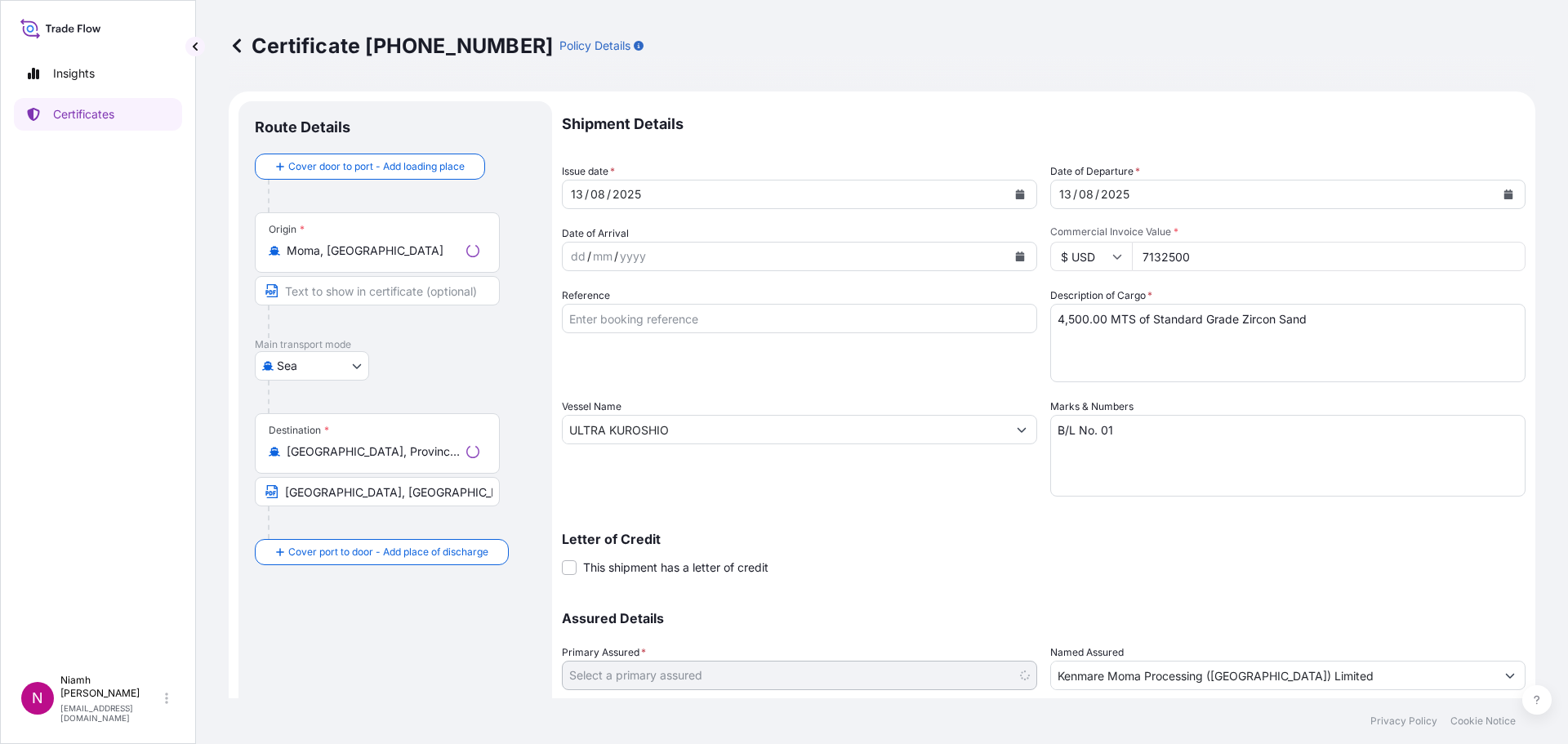
scroll to position [113, 0]
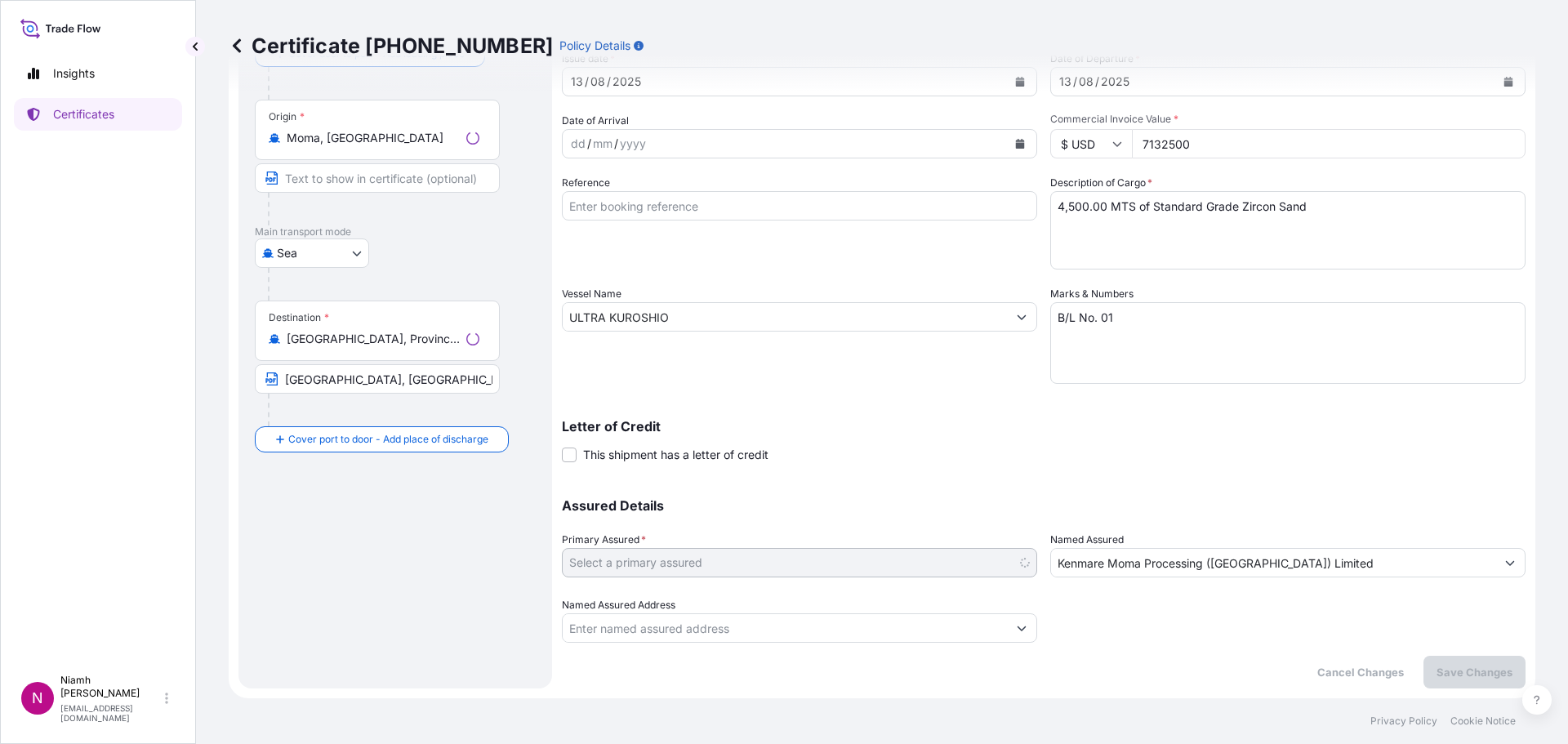
select select "31516"
click at [814, 650] on div "Shipment Details Issue date * [DATE] Date of Departure * [DATE] Date of Arrival…" at bounding box center [1043, 339] width 963 height 700
click at [795, 635] on input "Named Assured Address" at bounding box center [784, 628] width 444 height 29
click at [1020, 627] on icon "Show suggestions" at bounding box center [1020, 627] width 10 height 10
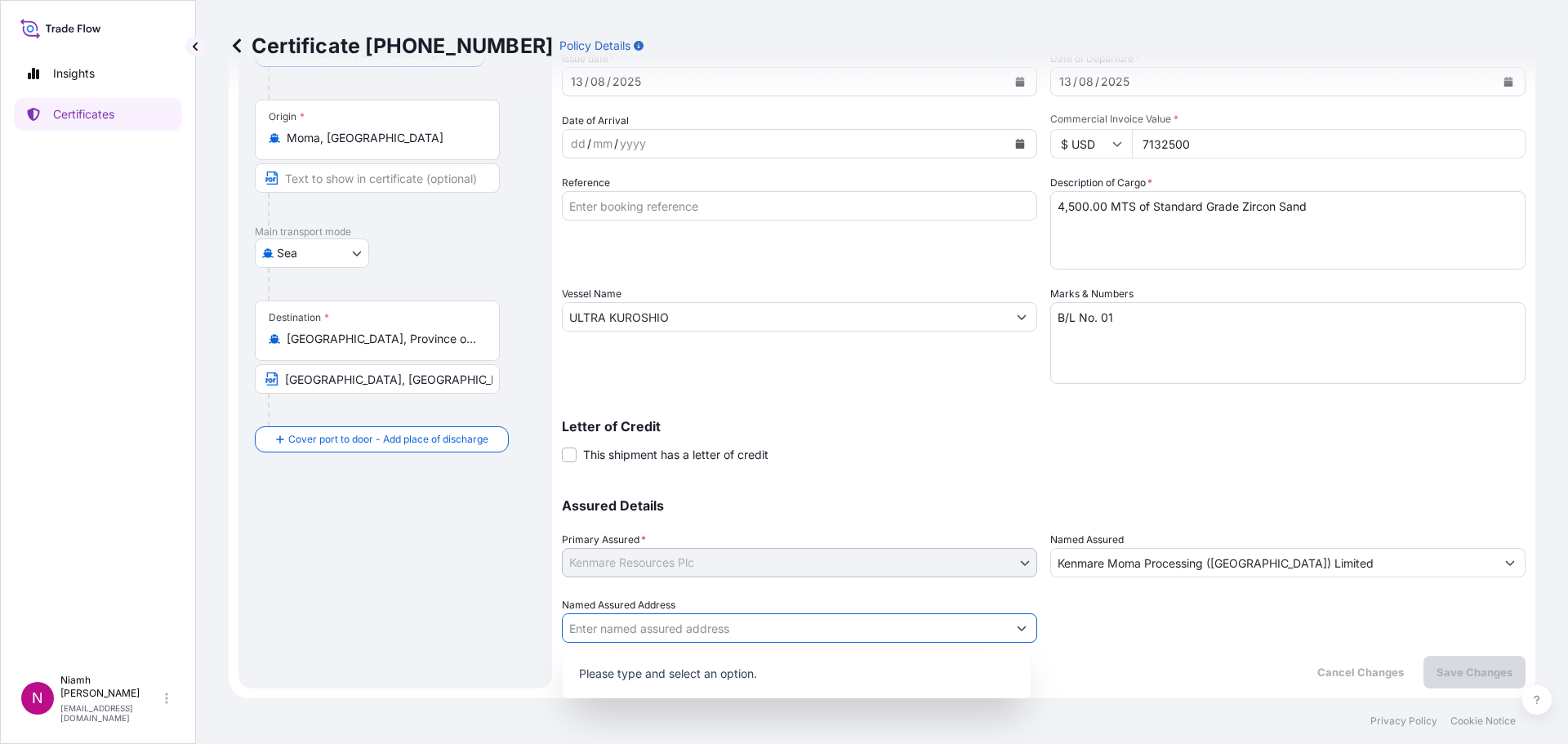
click at [1020, 627] on icon "Show suggestions" at bounding box center [1020, 627] width 10 height 10
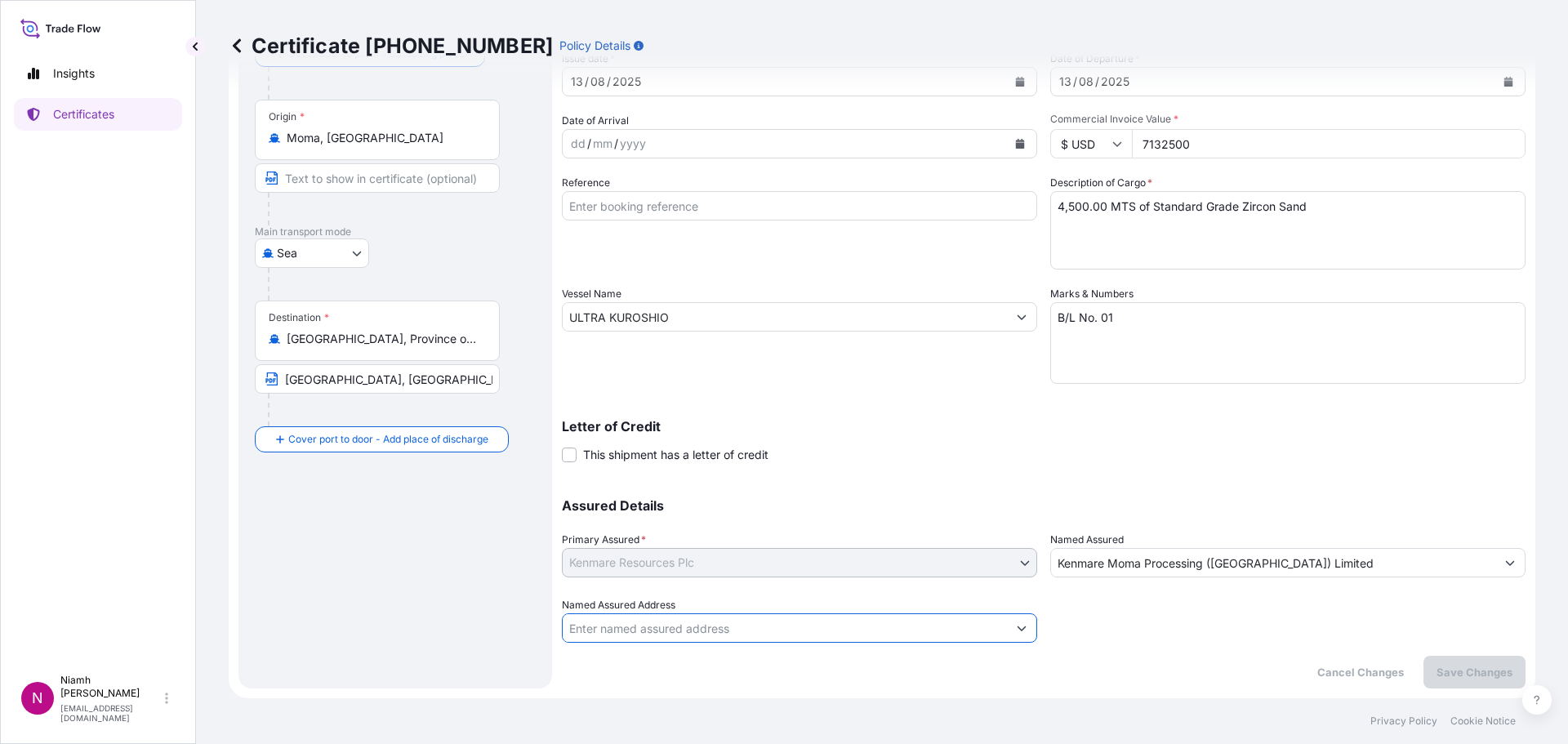
click at [632, 540] on span "Primary Assured *" at bounding box center [603, 540] width 84 height 16
click at [1361, 676] on p "Cancel Changes" at bounding box center [1360, 671] width 87 height 16
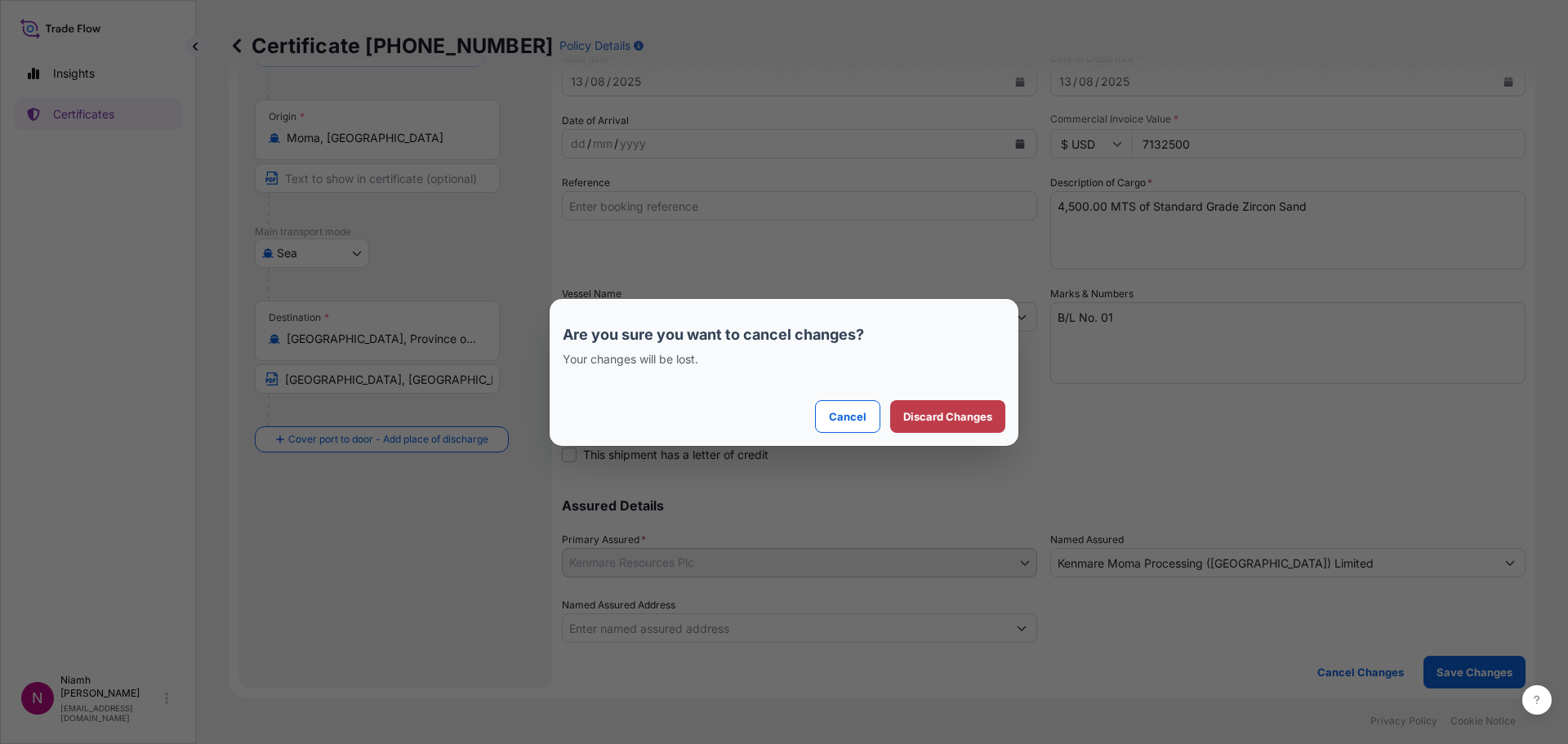
scroll to position [0, 0]
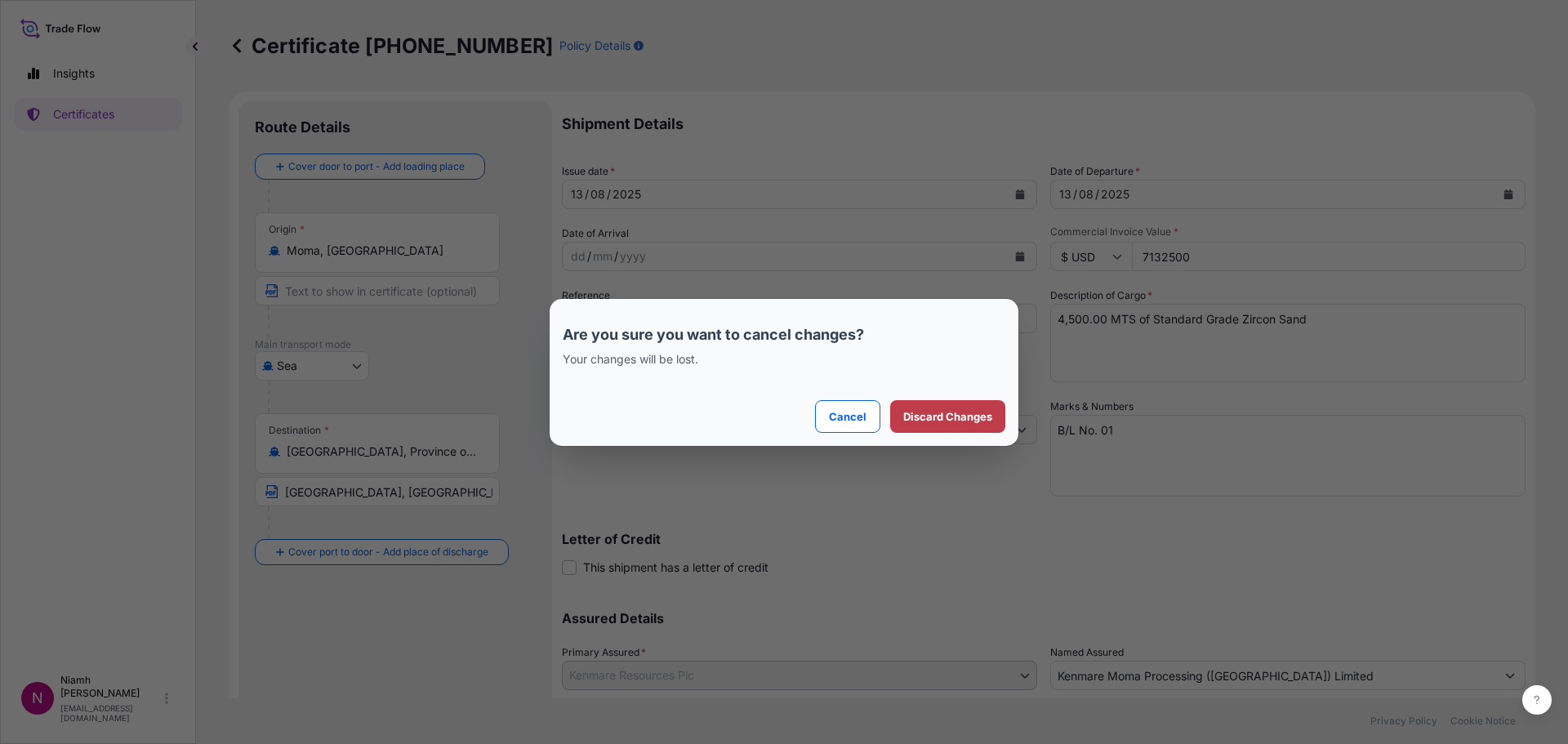
select select "Sea"
select select "31516"
